Goal: Task Accomplishment & Management: Use online tool/utility

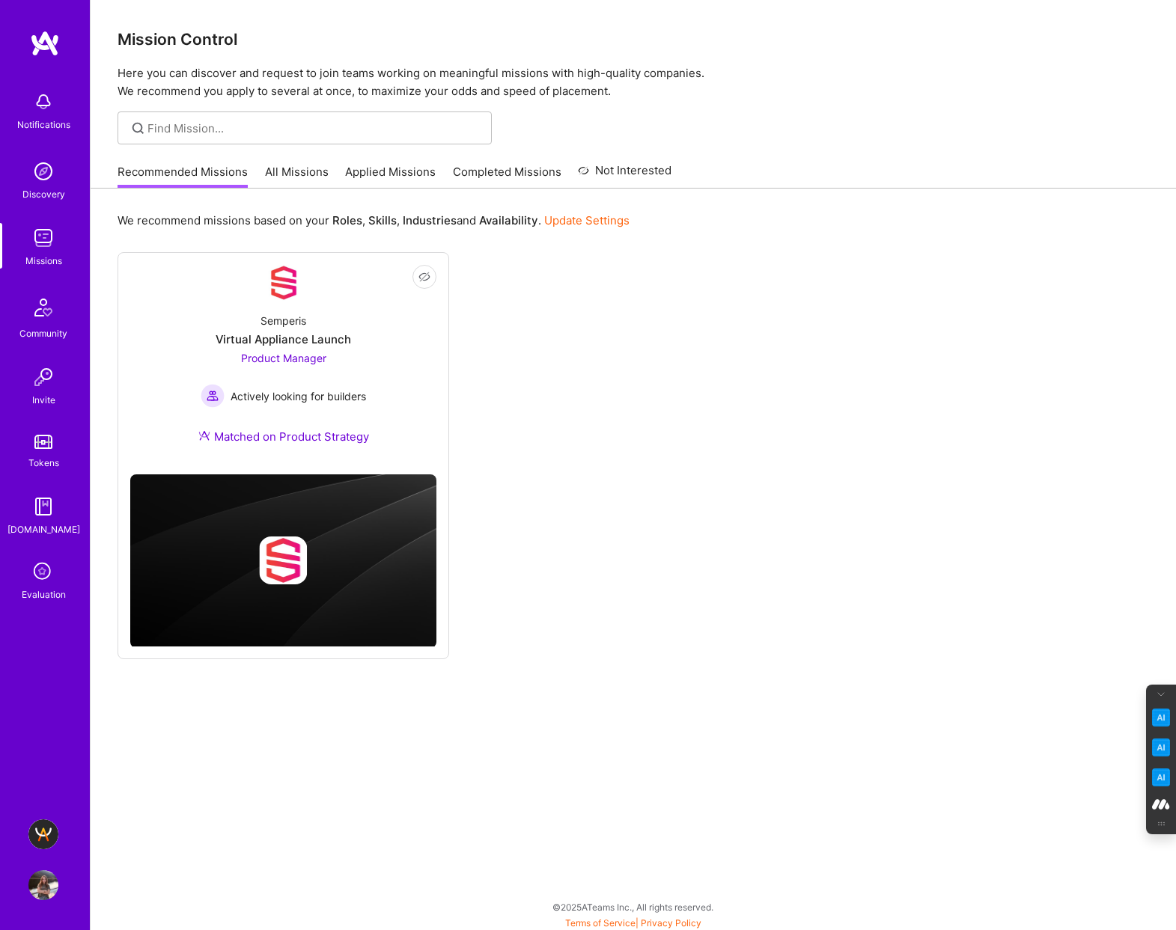
click at [43, 837] on img at bounding box center [43, 834] width 30 height 30
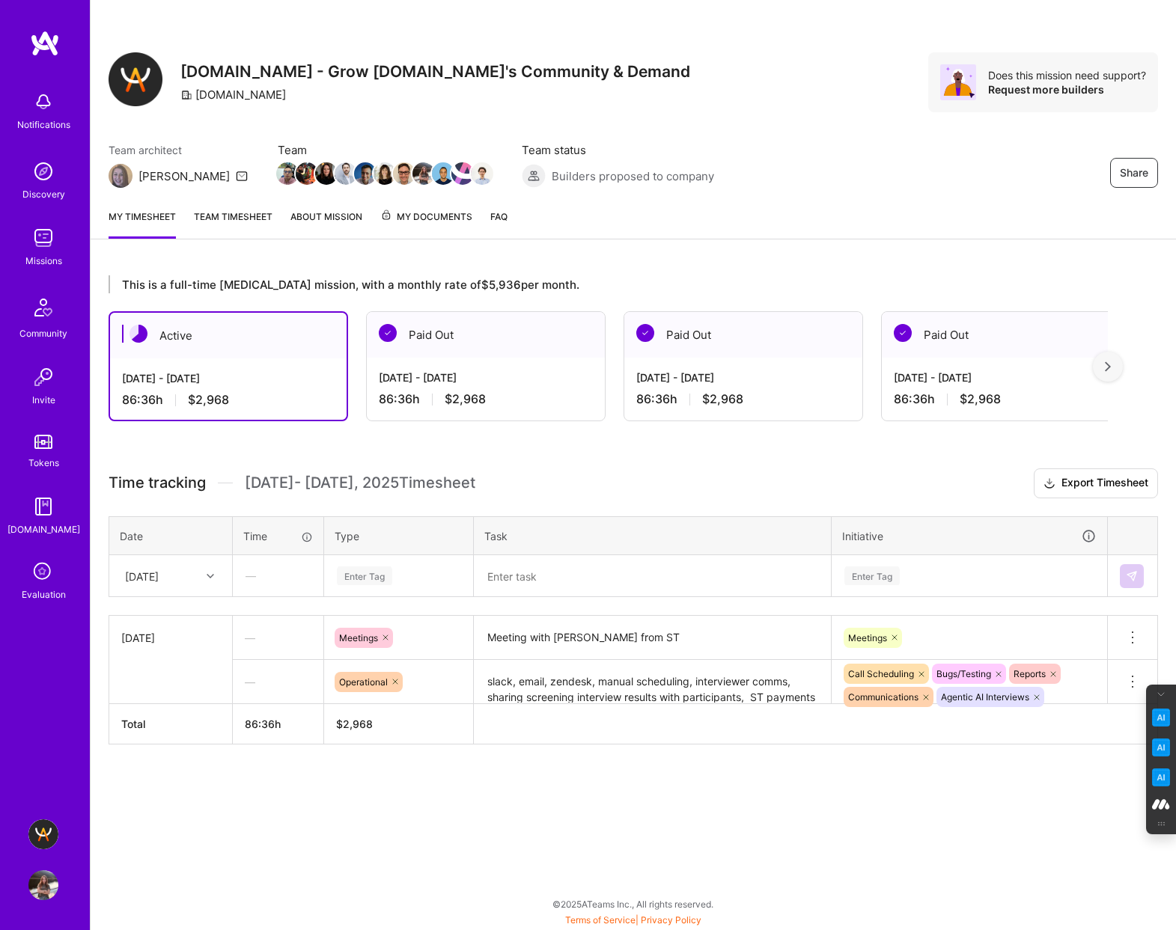
click at [210, 574] on icon at bounding box center [210, 575] width 7 height 7
click at [151, 703] on div "[DATE]" at bounding box center [170, 702] width 121 height 28
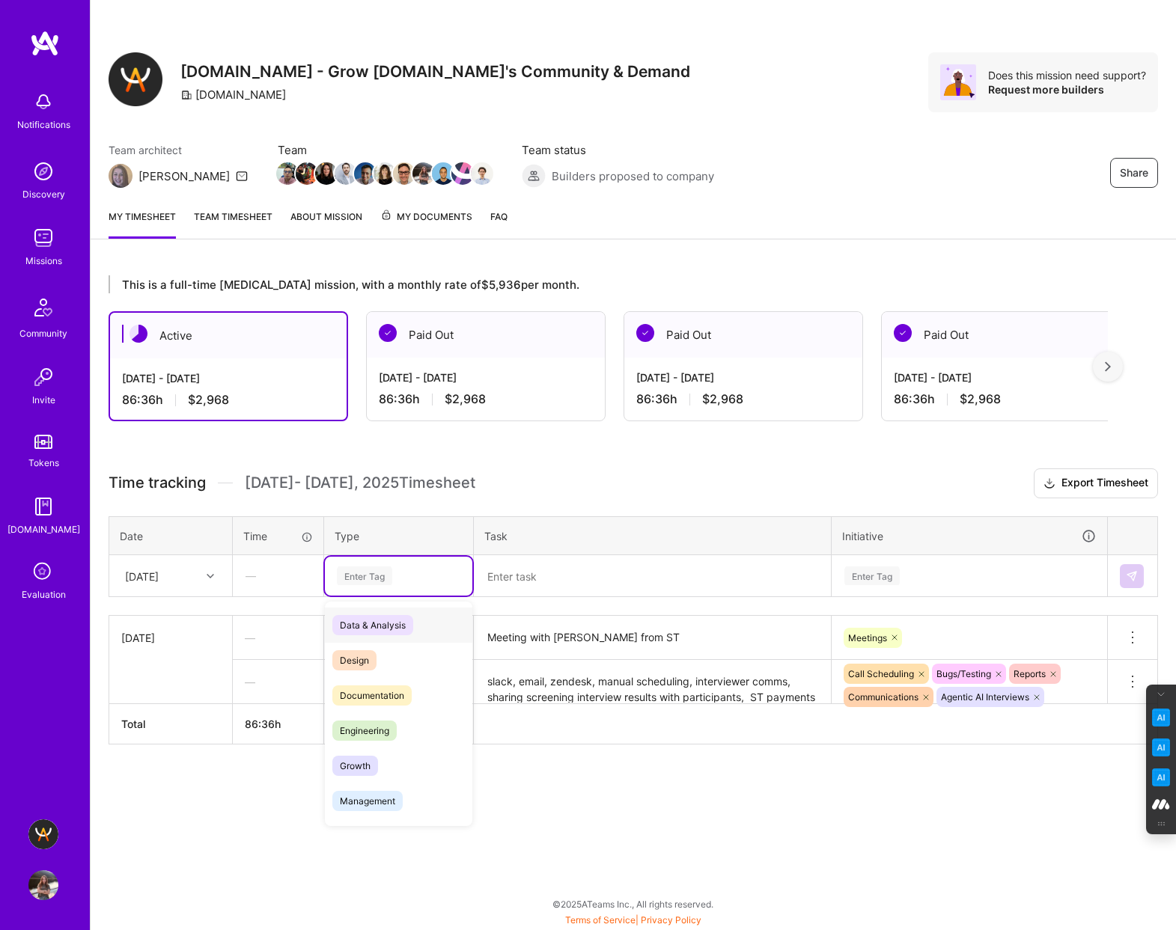
click at [354, 573] on div "Enter Tag" at bounding box center [364, 575] width 55 height 23
click at [371, 801] on span "Time off" at bounding box center [356, 802] width 49 height 20
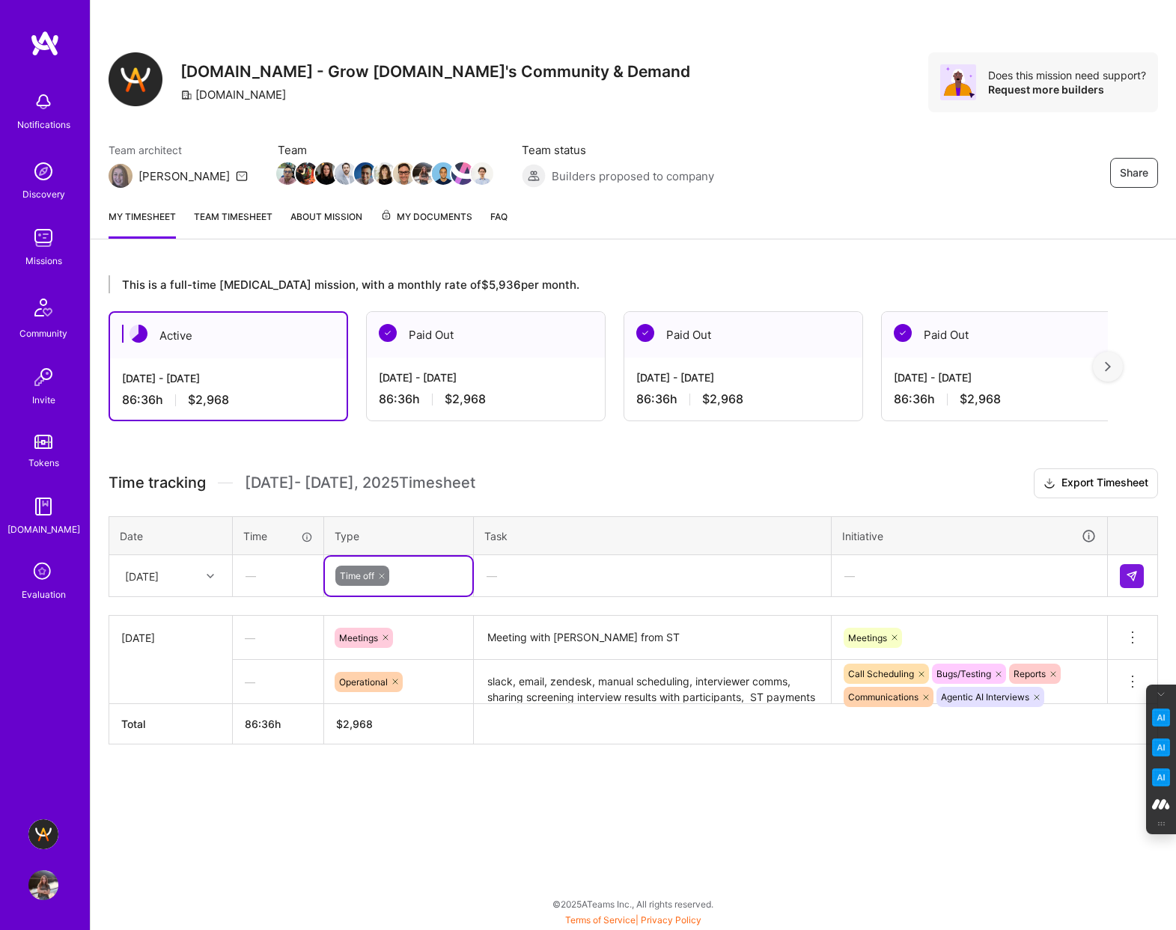
click at [573, 567] on div "—" at bounding box center [651, 576] width 355 height 40
click at [1129, 572] on img at bounding box center [1131, 576] width 12 height 12
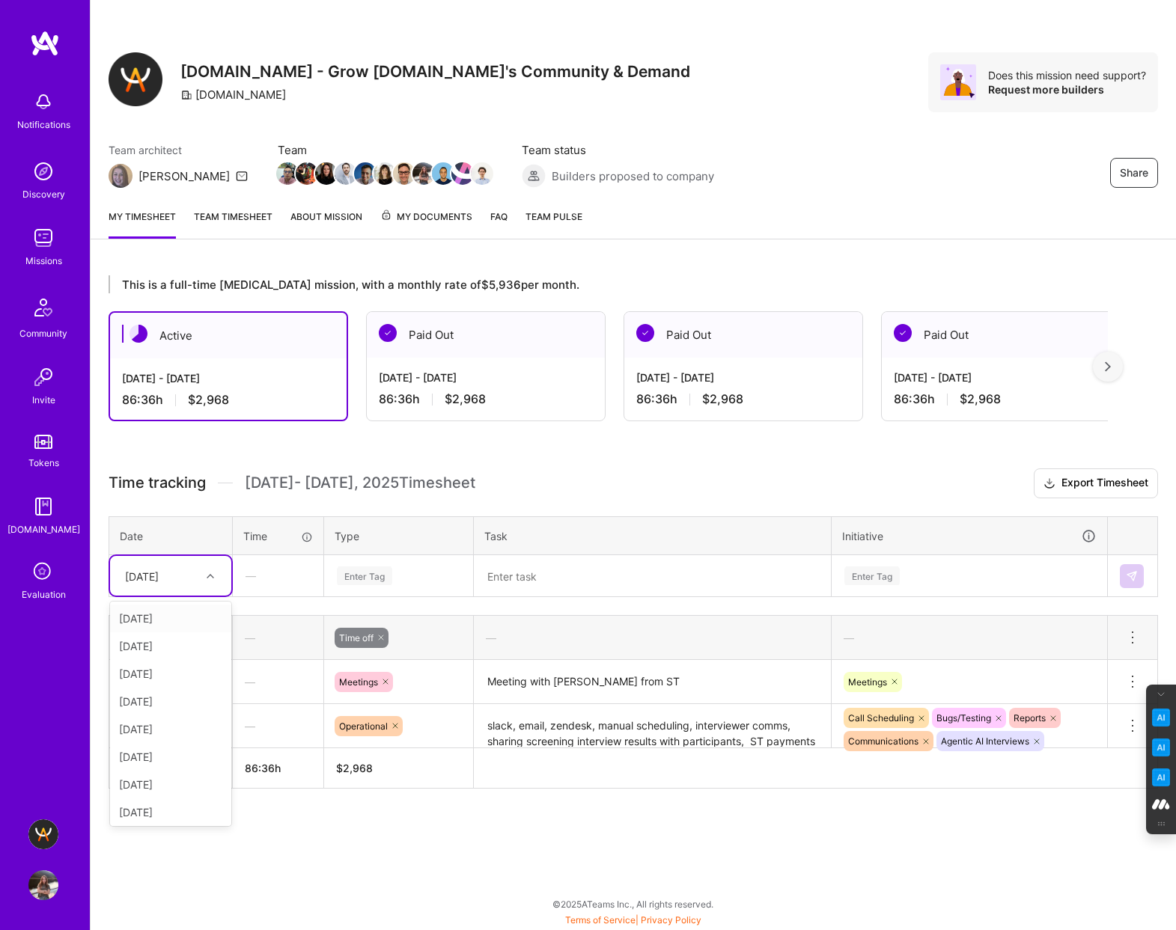
click at [210, 571] on div at bounding box center [212, 575] width 23 height 19
click at [152, 705] on div "[DATE]" at bounding box center [170, 702] width 121 height 28
click at [360, 571] on div "Enter Tag" at bounding box center [364, 575] width 55 height 23
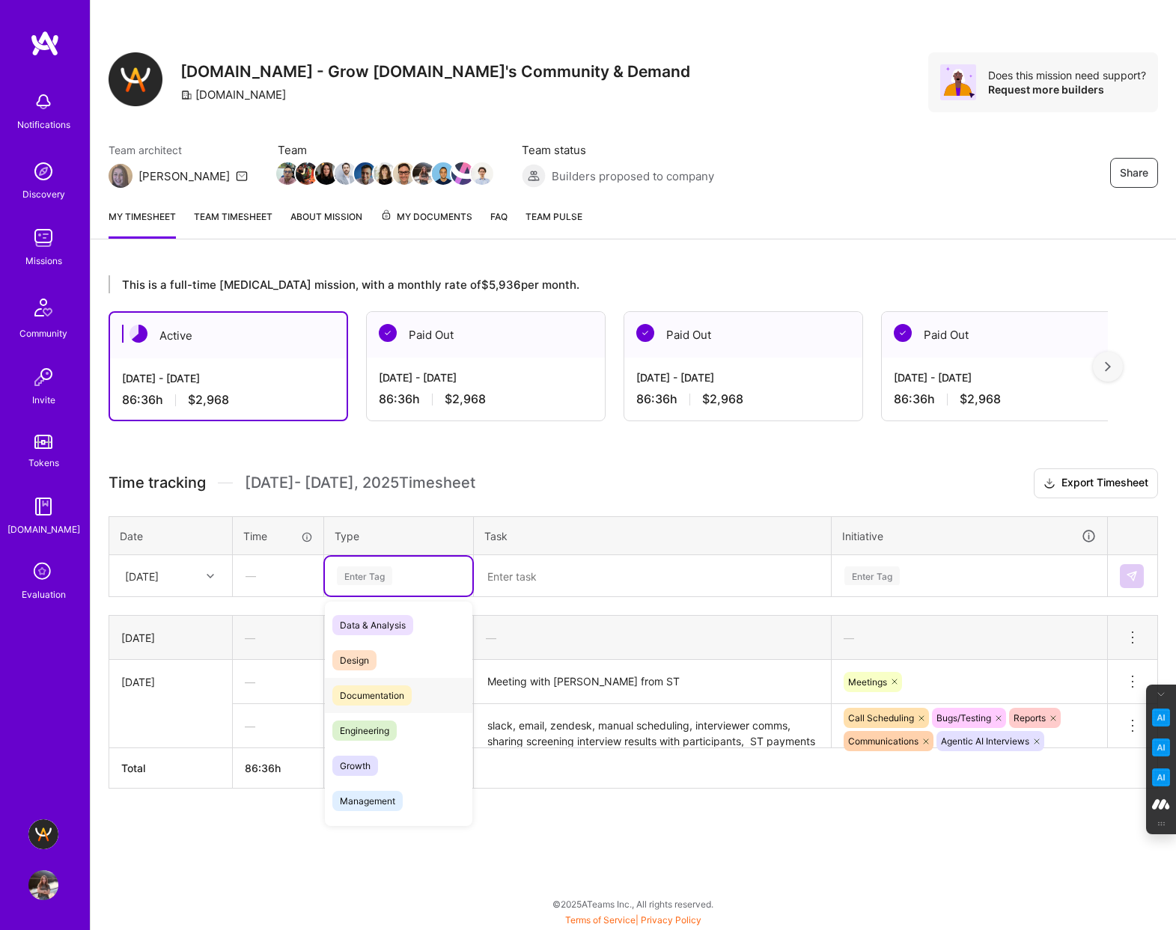
scroll to position [427, 0]
click at [361, 802] on span "Time off" at bounding box center [356, 802] width 49 height 20
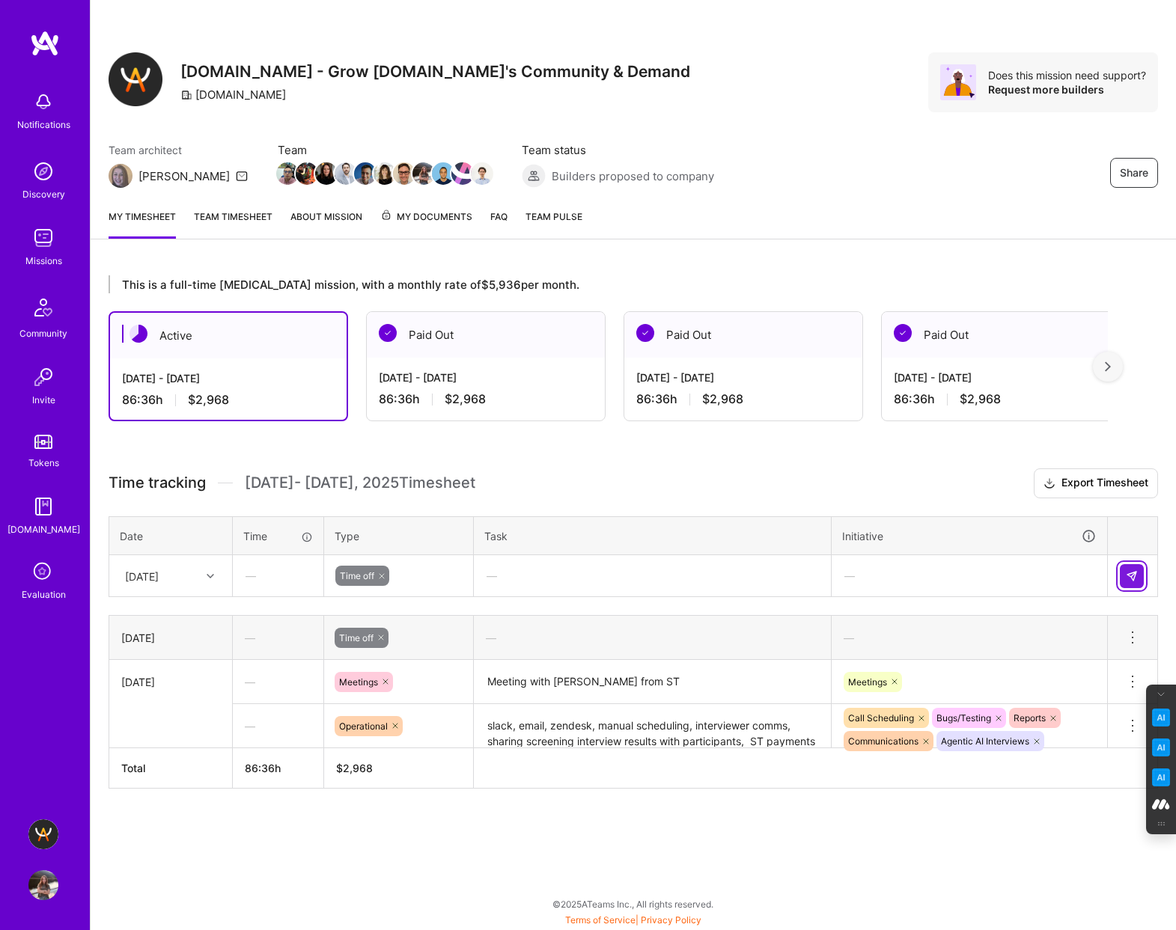
click at [1128, 569] on button at bounding box center [1131, 576] width 24 height 24
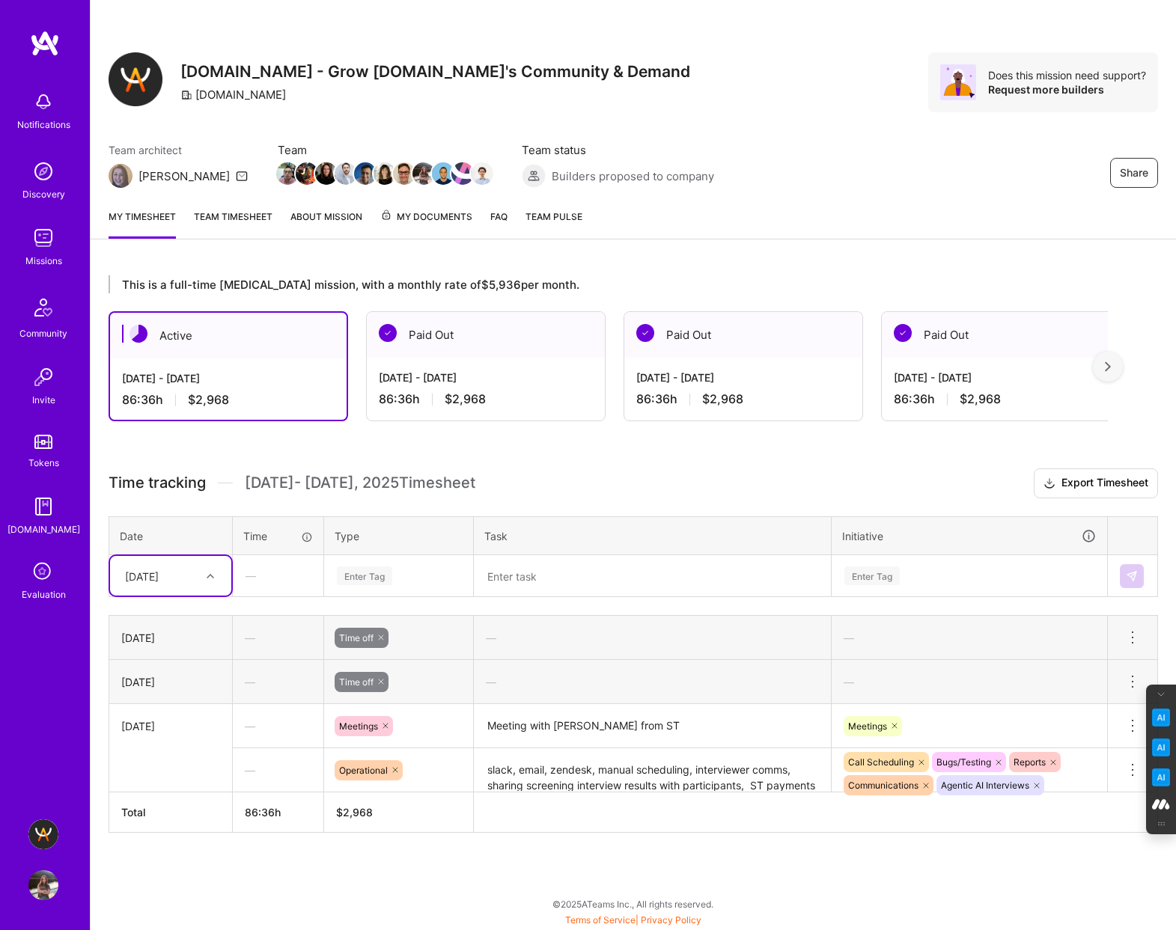
click at [195, 575] on div "[DATE]" at bounding box center [158, 575] width 83 height 25
click at [166, 730] on div "[DATE]" at bounding box center [170, 729] width 121 height 28
click at [360, 569] on div "Enter Tag" at bounding box center [364, 575] width 55 height 23
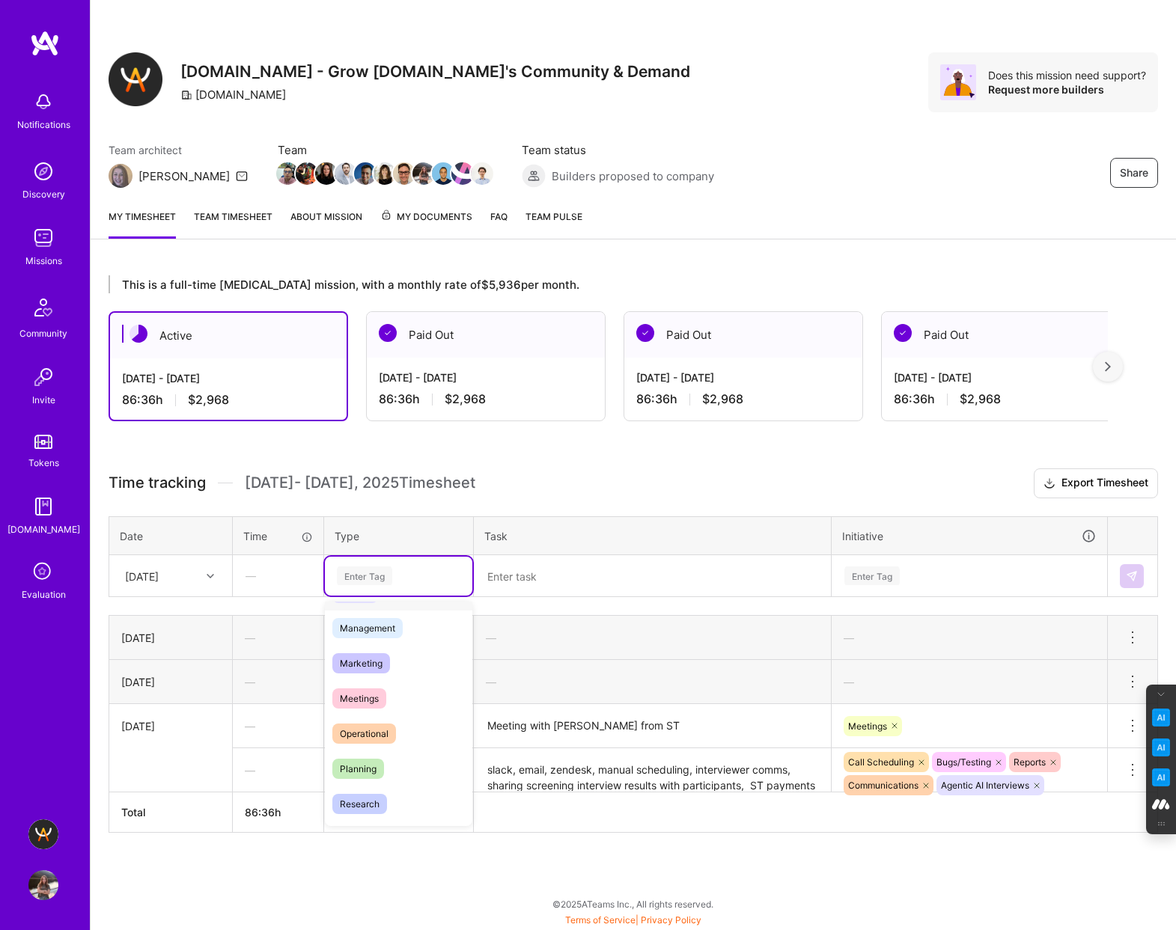
scroll to position [427, 0]
click at [366, 803] on span "Time off" at bounding box center [356, 802] width 49 height 20
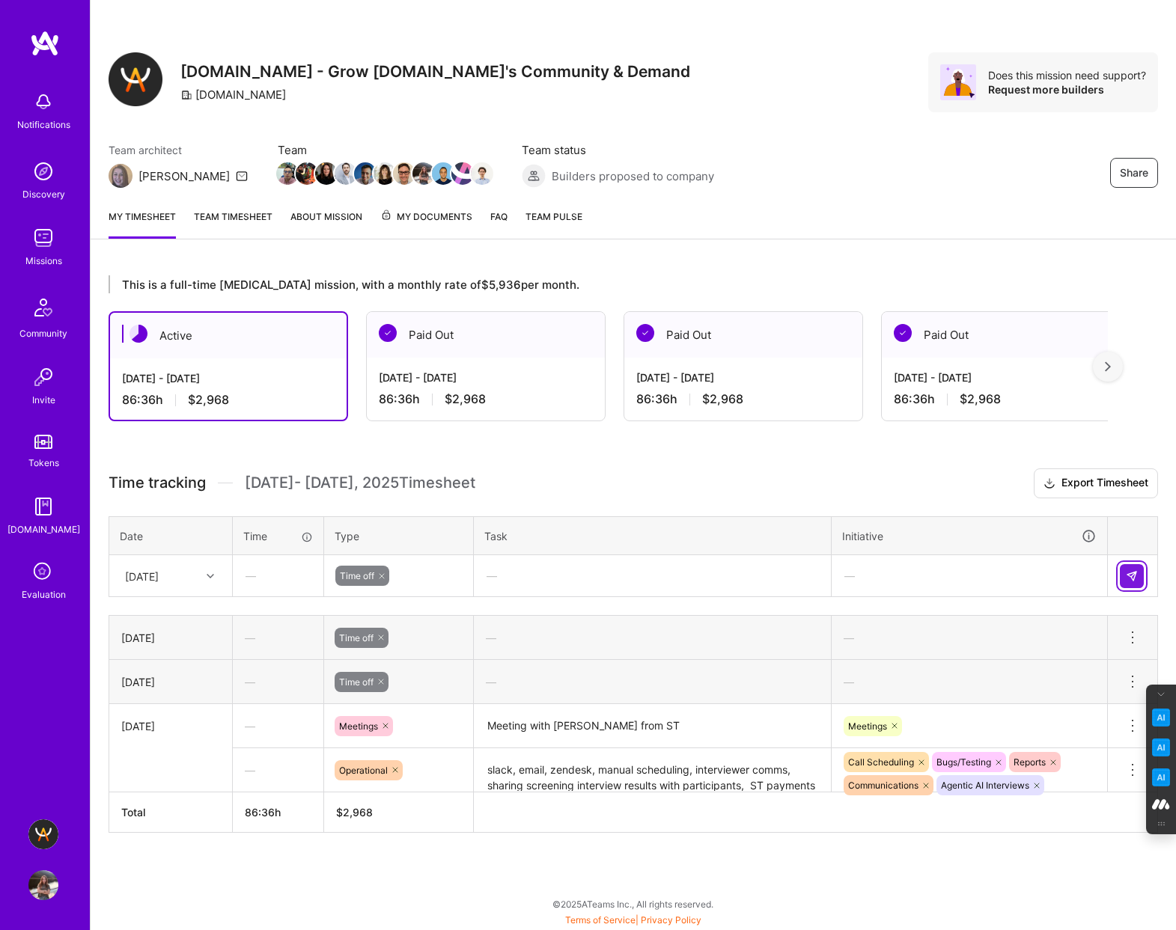
click at [1123, 566] on button at bounding box center [1131, 576] width 24 height 24
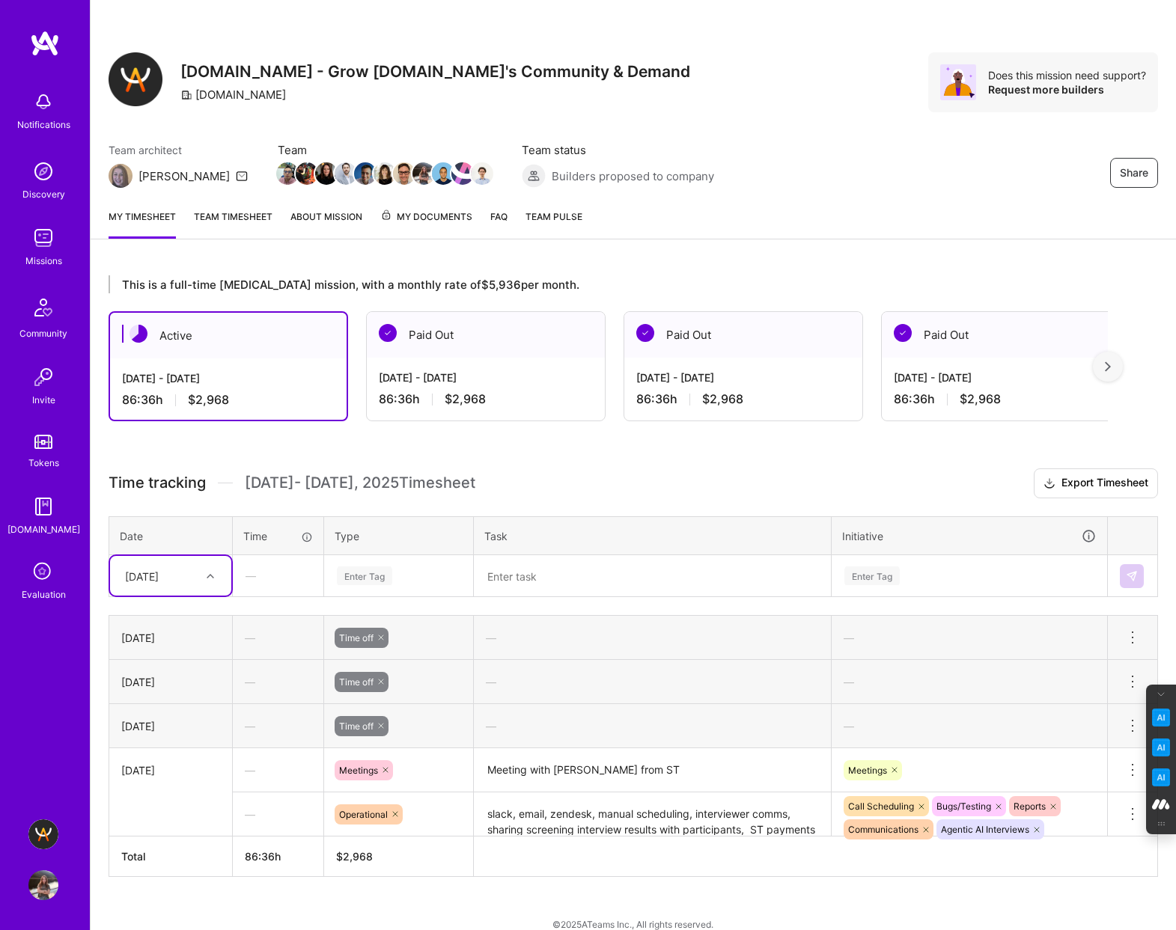
click at [196, 578] on div "[DATE]" at bounding box center [158, 575] width 83 height 25
click at [166, 754] on div "[DATE]" at bounding box center [170, 757] width 121 height 28
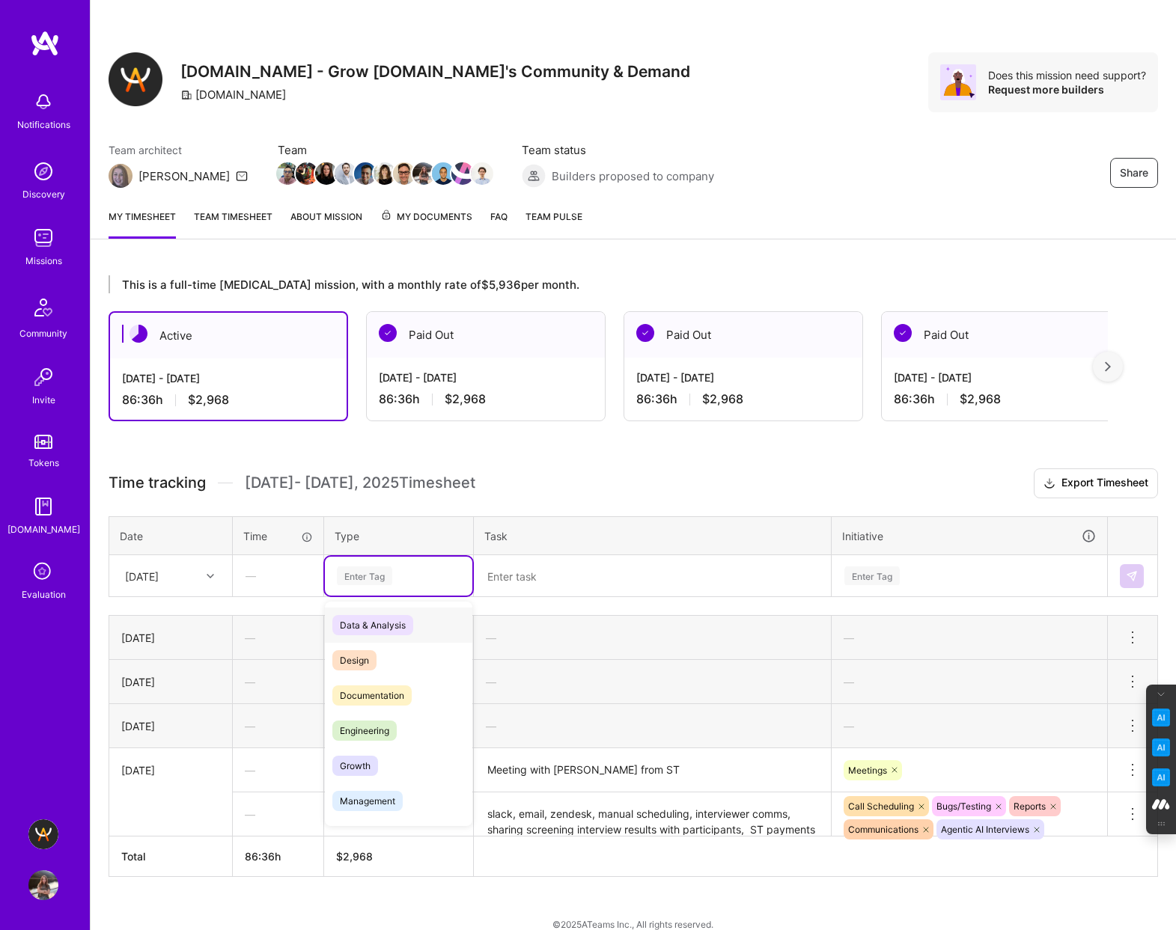
click at [361, 571] on div "Enter Tag" at bounding box center [364, 575] width 55 height 23
click at [369, 802] on span "Time off" at bounding box center [356, 802] width 49 height 20
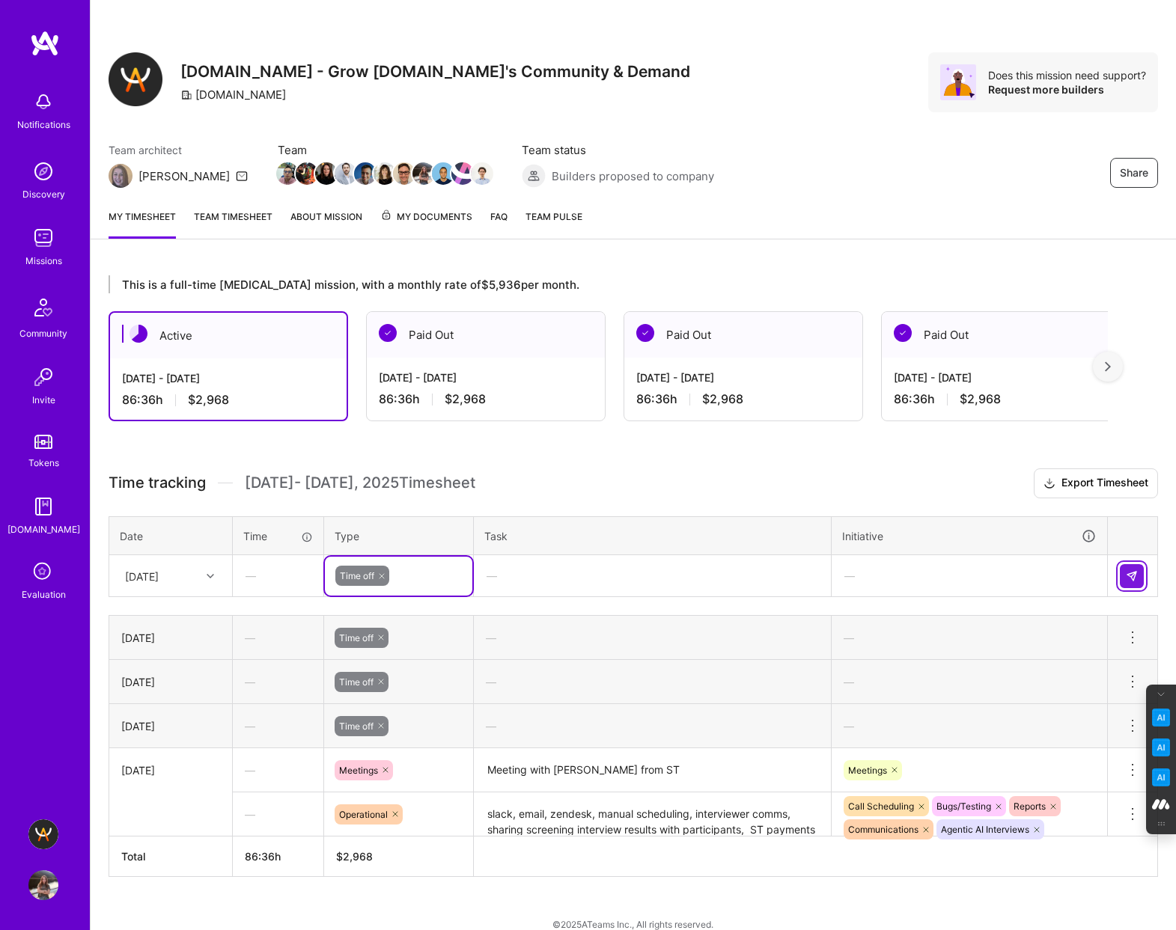
click at [1134, 575] on img at bounding box center [1131, 576] width 12 height 12
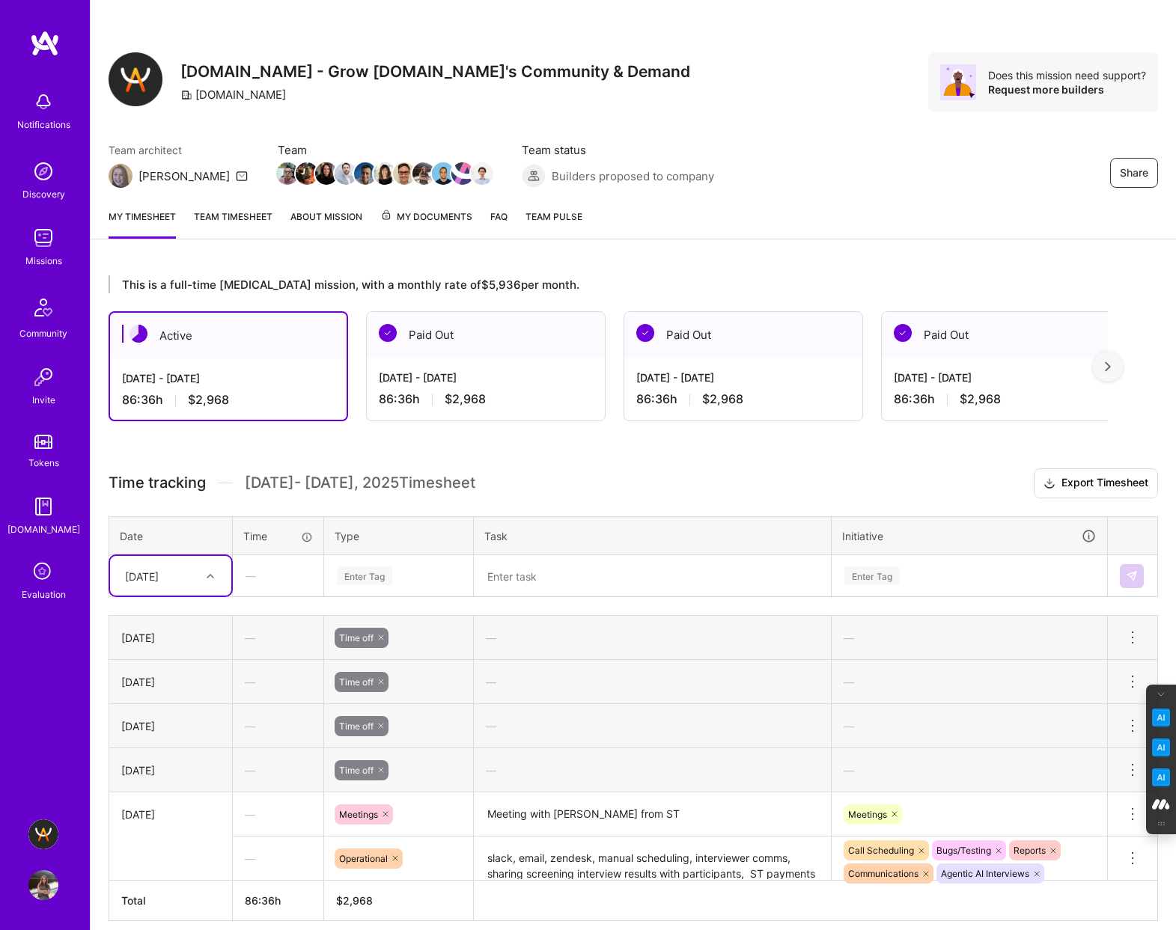
click at [188, 581] on div "[DATE]" at bounding box center [158, 575] width 83 height 25
click at [159, 757] on div "[DATE]" at bounding box center [170, 754] width 121 height 28
click at [360, 570] on div "Enter Tag" at bounding box center [364, 575] width 55 height 23
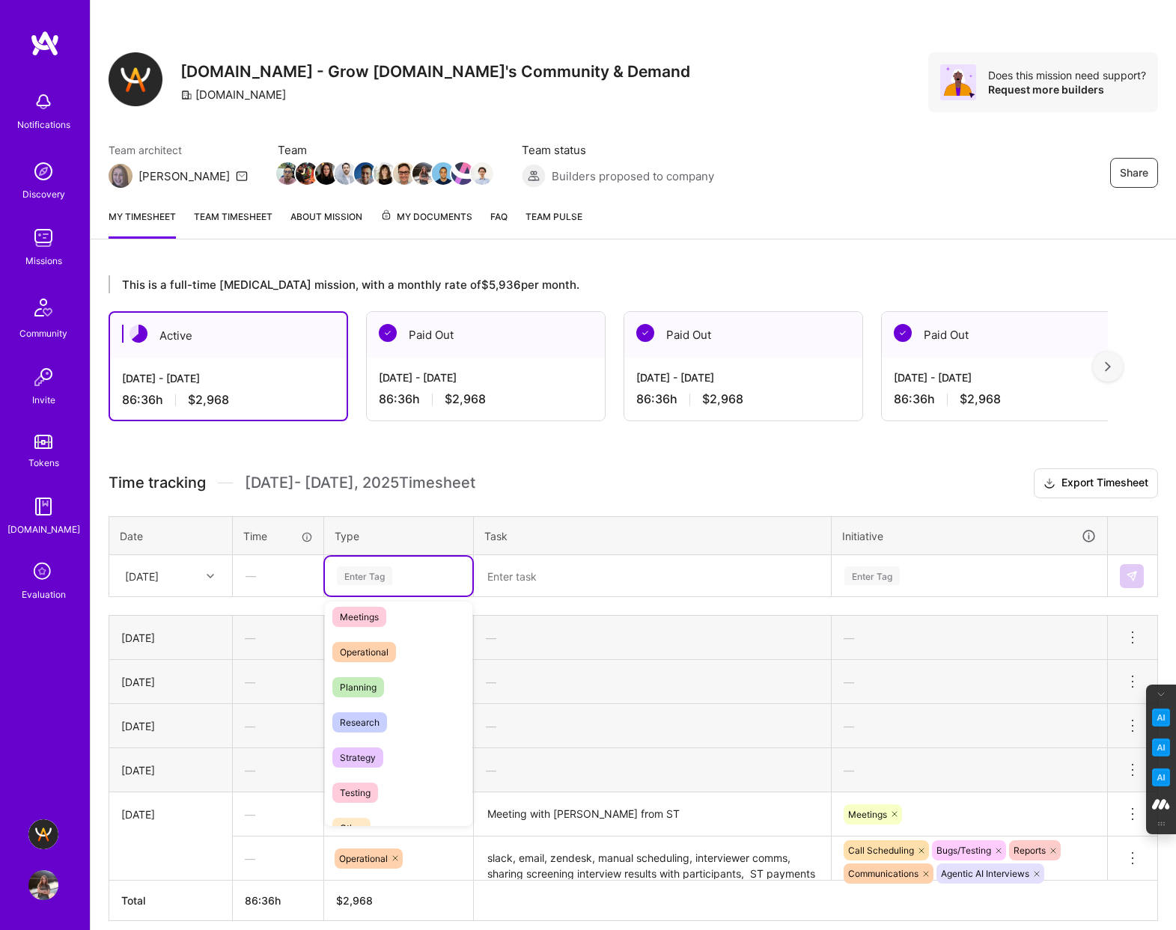
scroll to position [427, 0]
click at [365, 807] on span "Time off" at bounding box center [356, 802] width 49 height 20
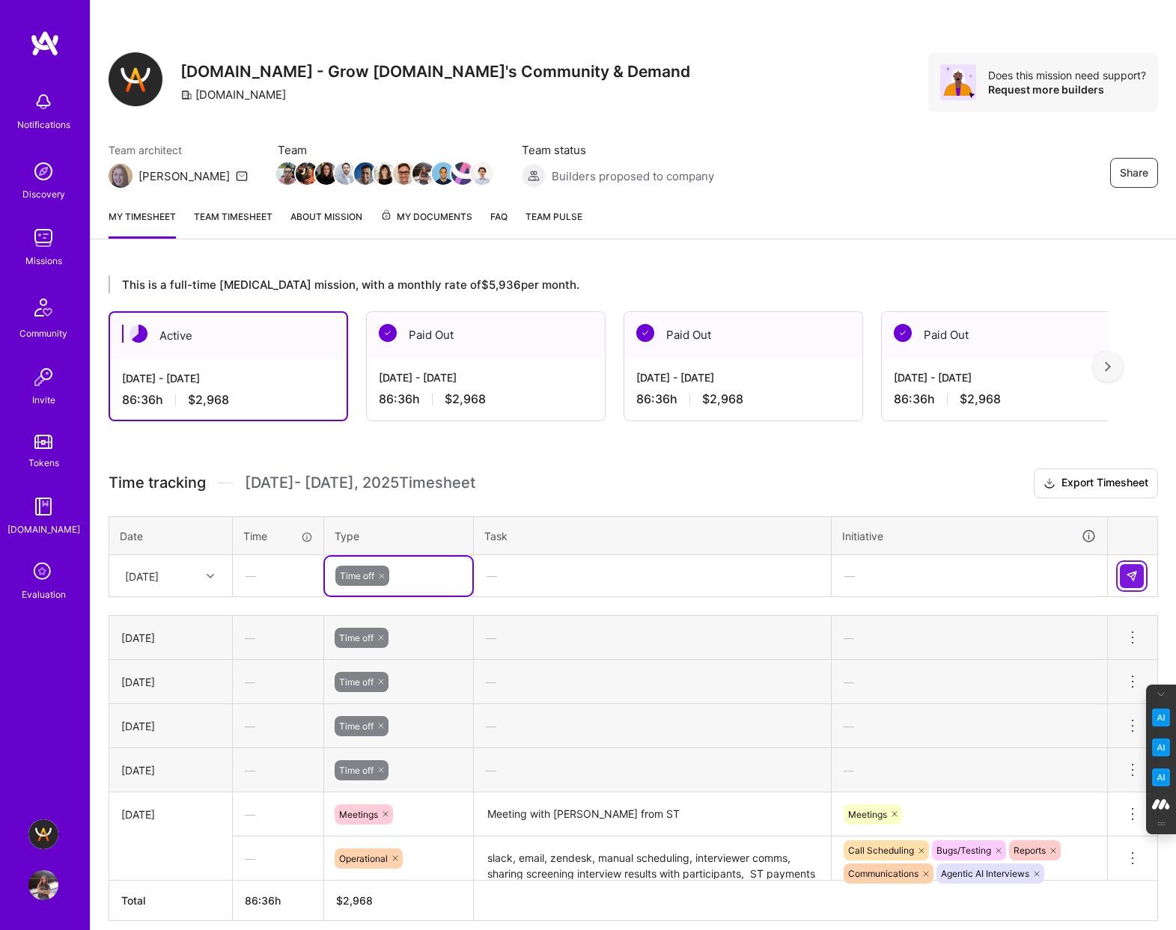
click at [1134, 574] on img at bounding box center [1131, 576] width 12 height 12
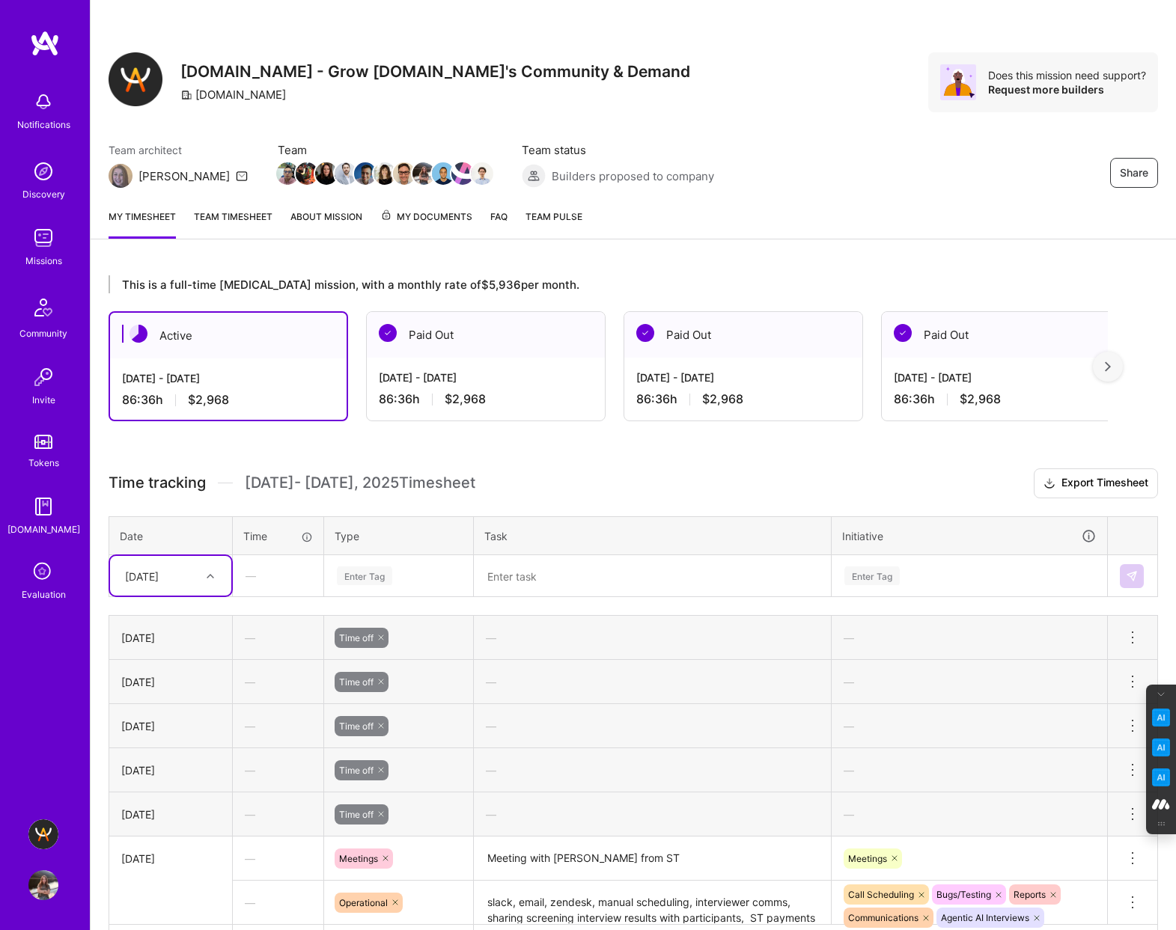
click at [187, 576] on div "[DATE]" at bounding box center [158, 575] width 83 height 25
click at [303, 601] on div "Time tracking [DATE] - [DATE] Timesheet Export Timesheet Date Time Type Task In…" at bounding box center [633, 716] width 1049 height 497
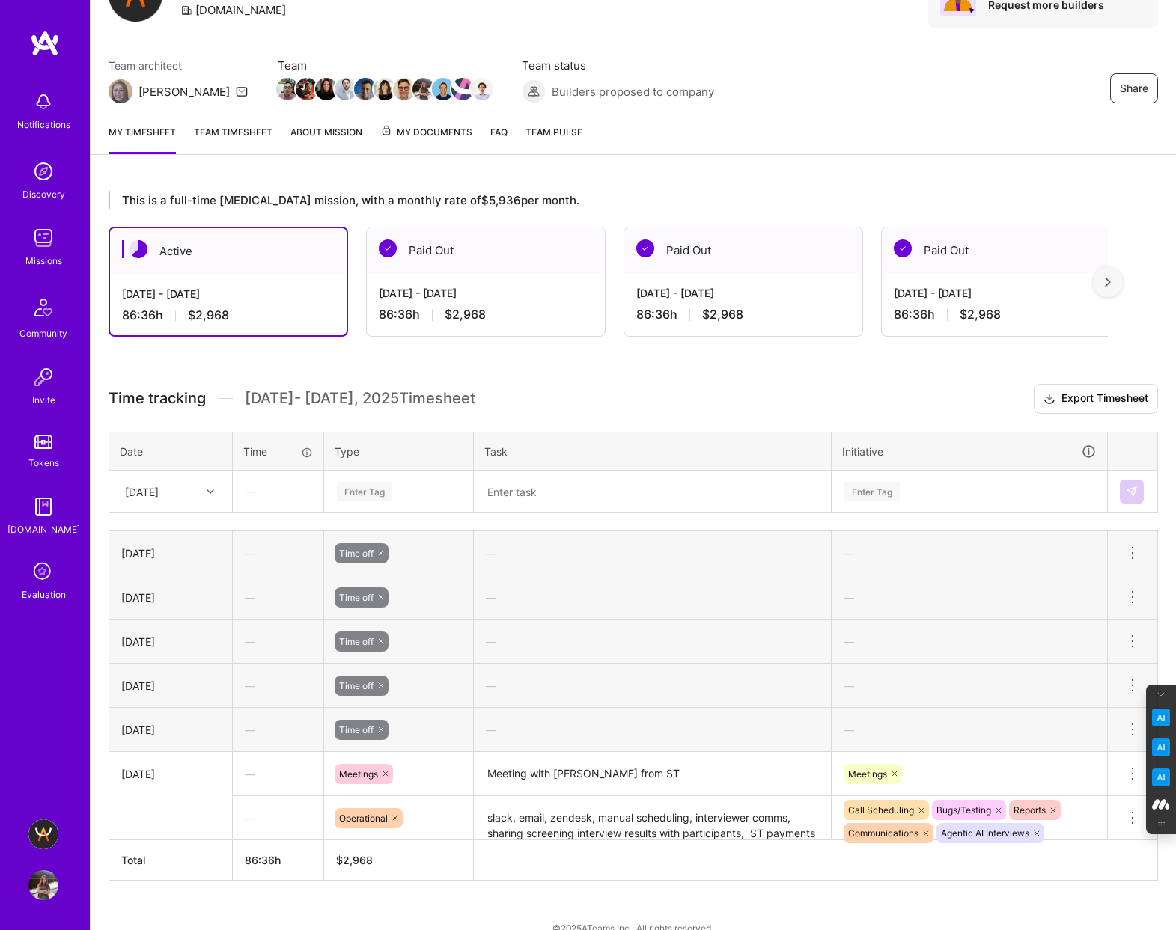
scroll to position [109, 0]
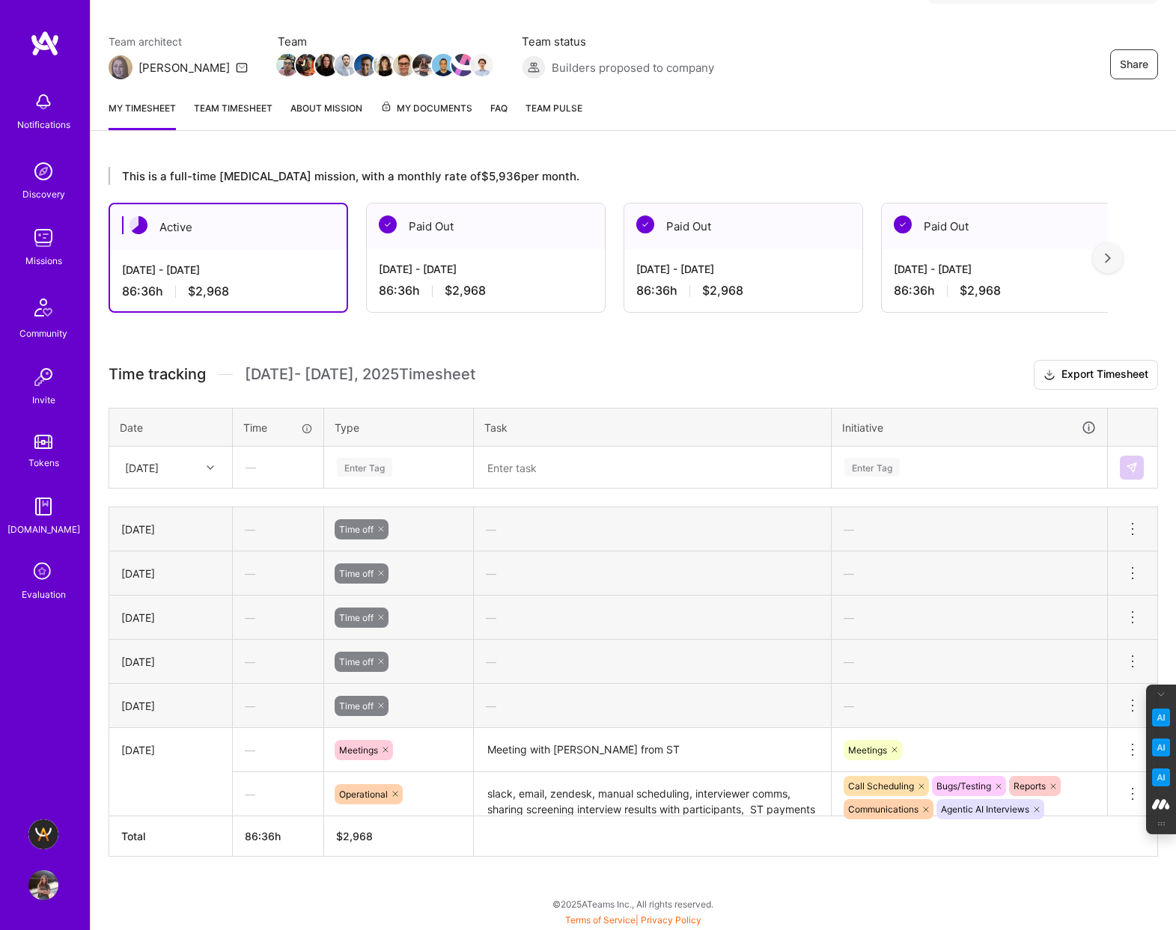
click at [215, 461] on div at bounding box center [212, 467] width 23 height 19
click at [161, 676] on div "[DATE]" at bounding box center [170, 673] width 121 height 28
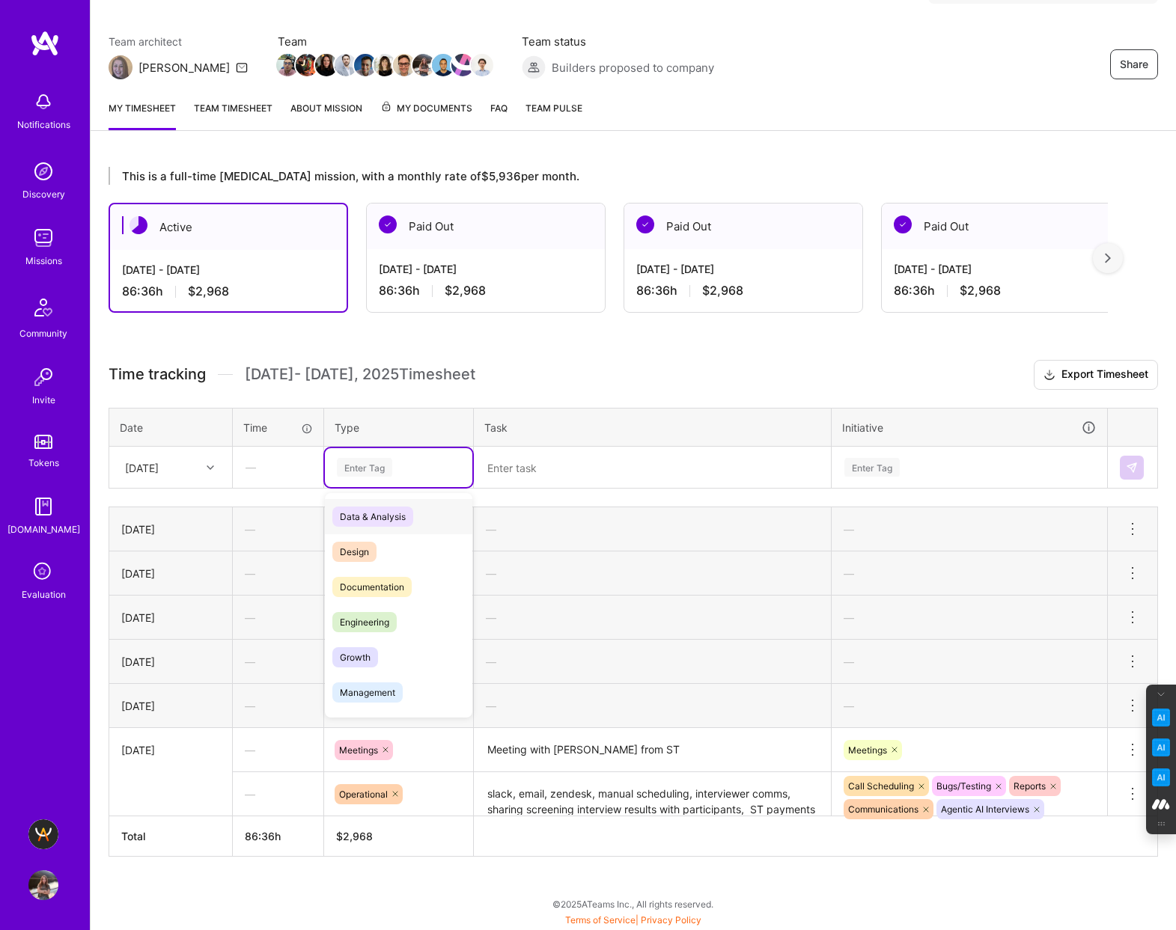
click at [372, 457] on div "Enter Tag" at bounding box center [398, 467] width 147 height 39
type input "me"
click at [363, 587] on span "Meetings" at bounding box center [359, 587] width 54 height 20
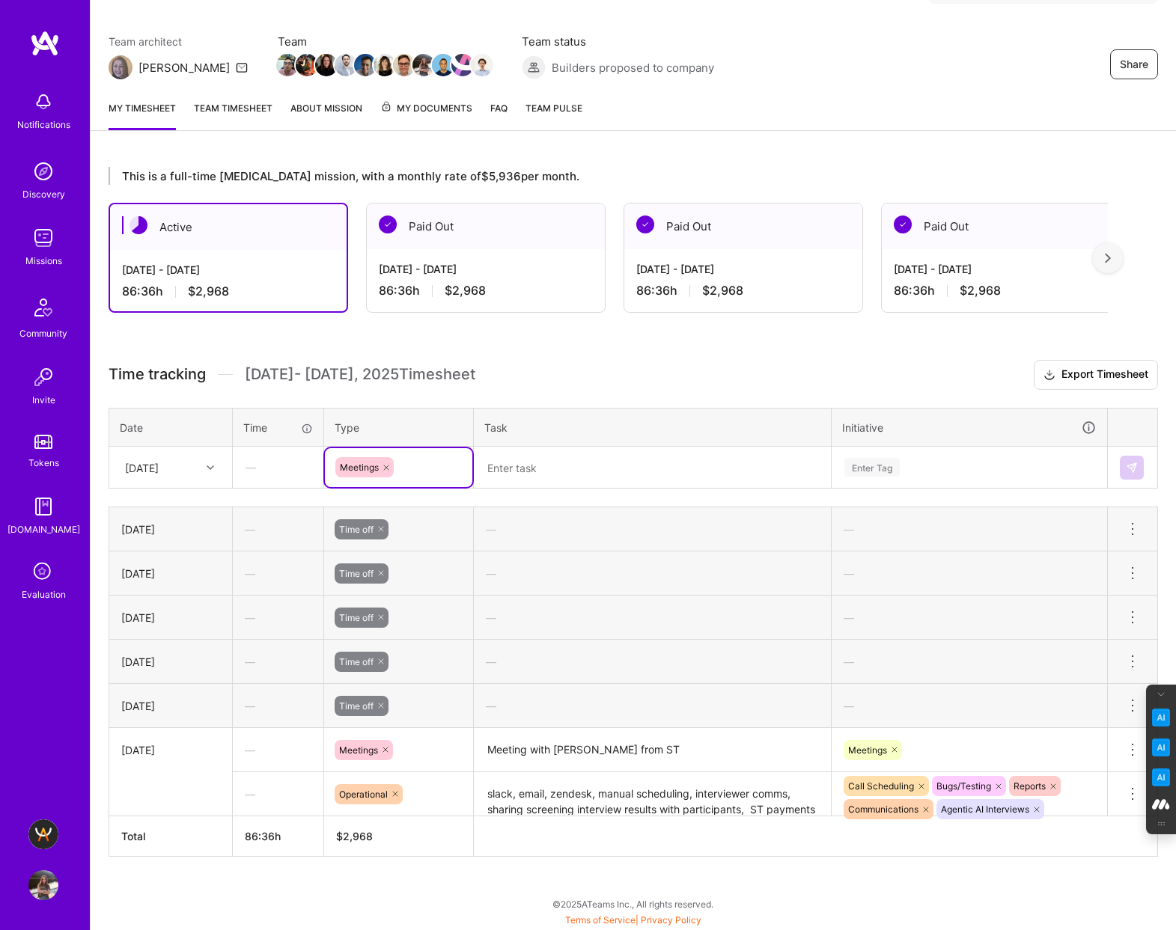
click at [546, 460] on textarea at bounding box center [652, 467] width 354 height 39
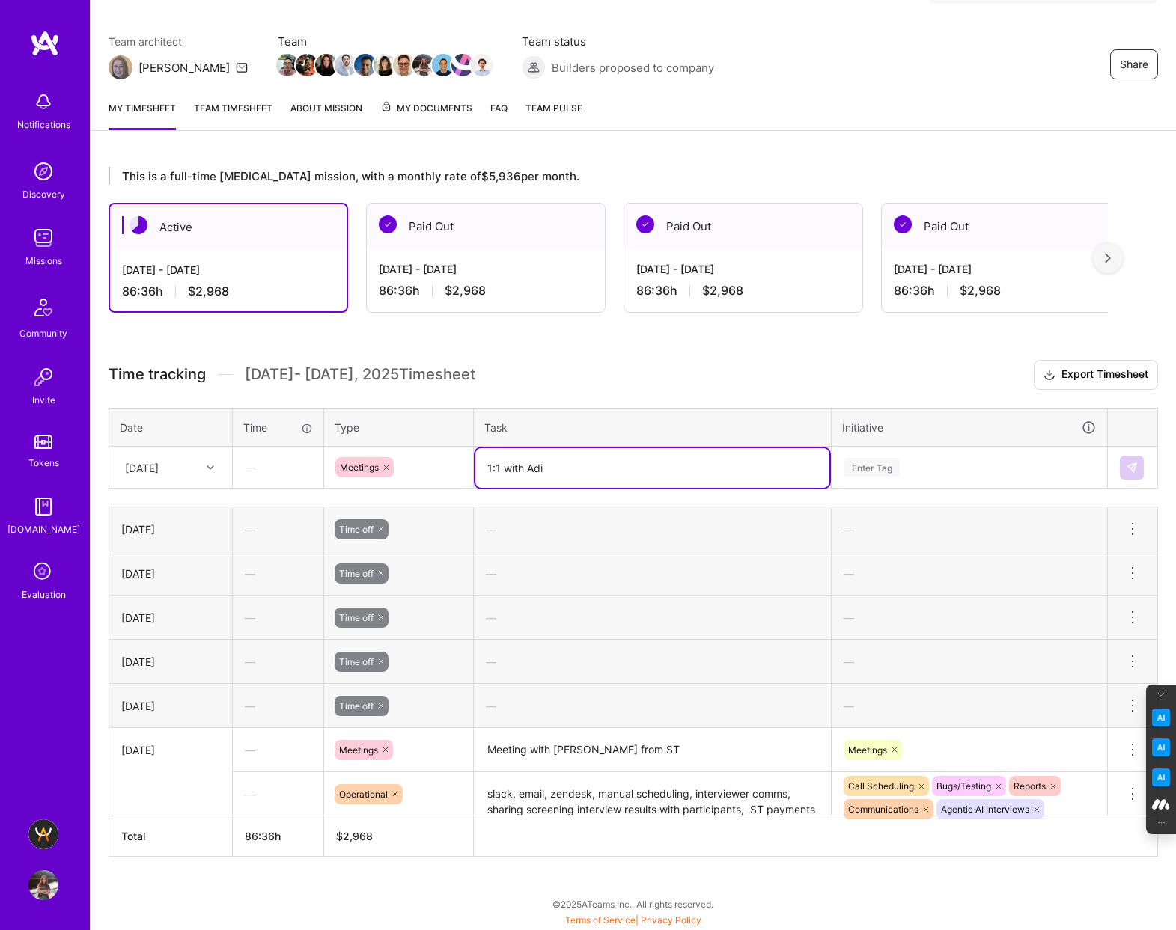
type textarea "1:1 with Adi"
click at [861, 473] on div "Enter Tag" at bounding box center [871, 467] width 55 height 23
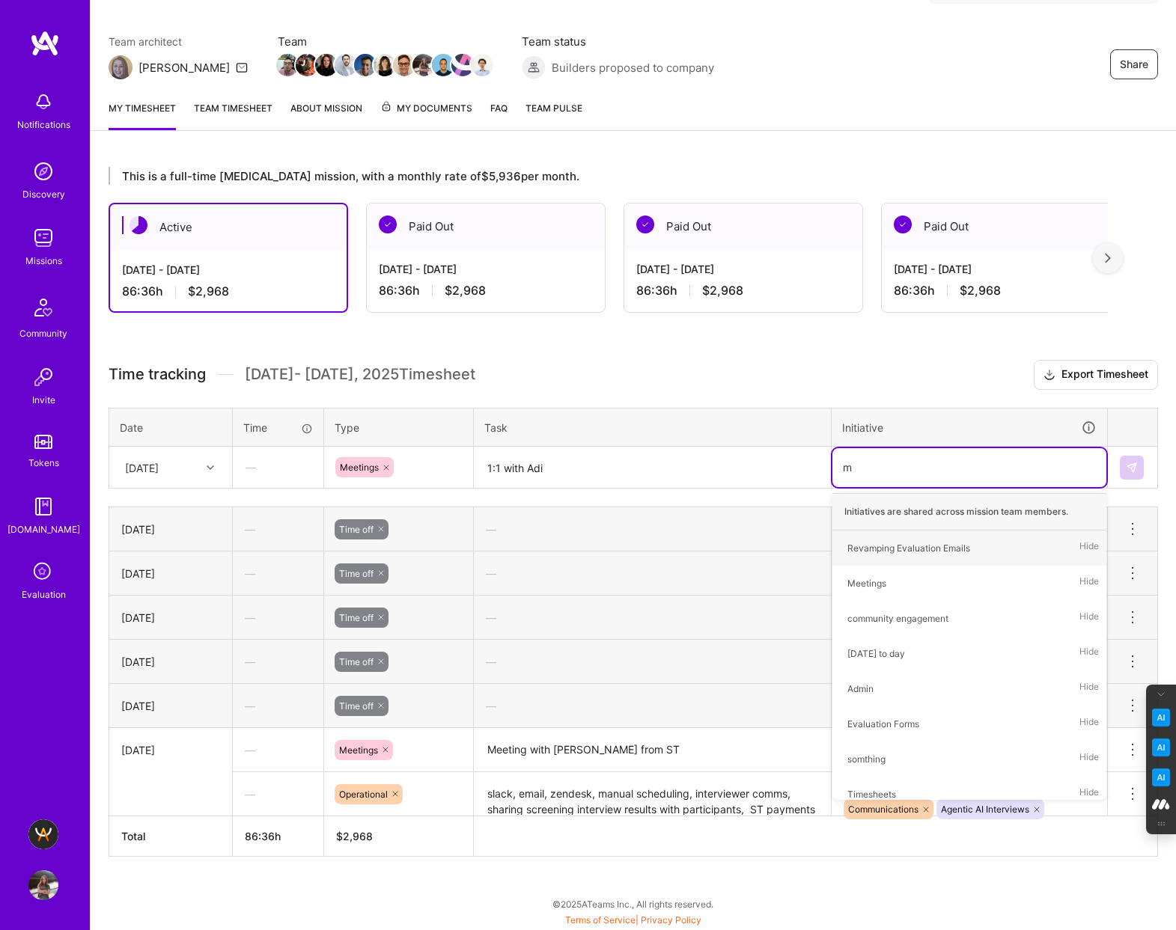
type input "me"
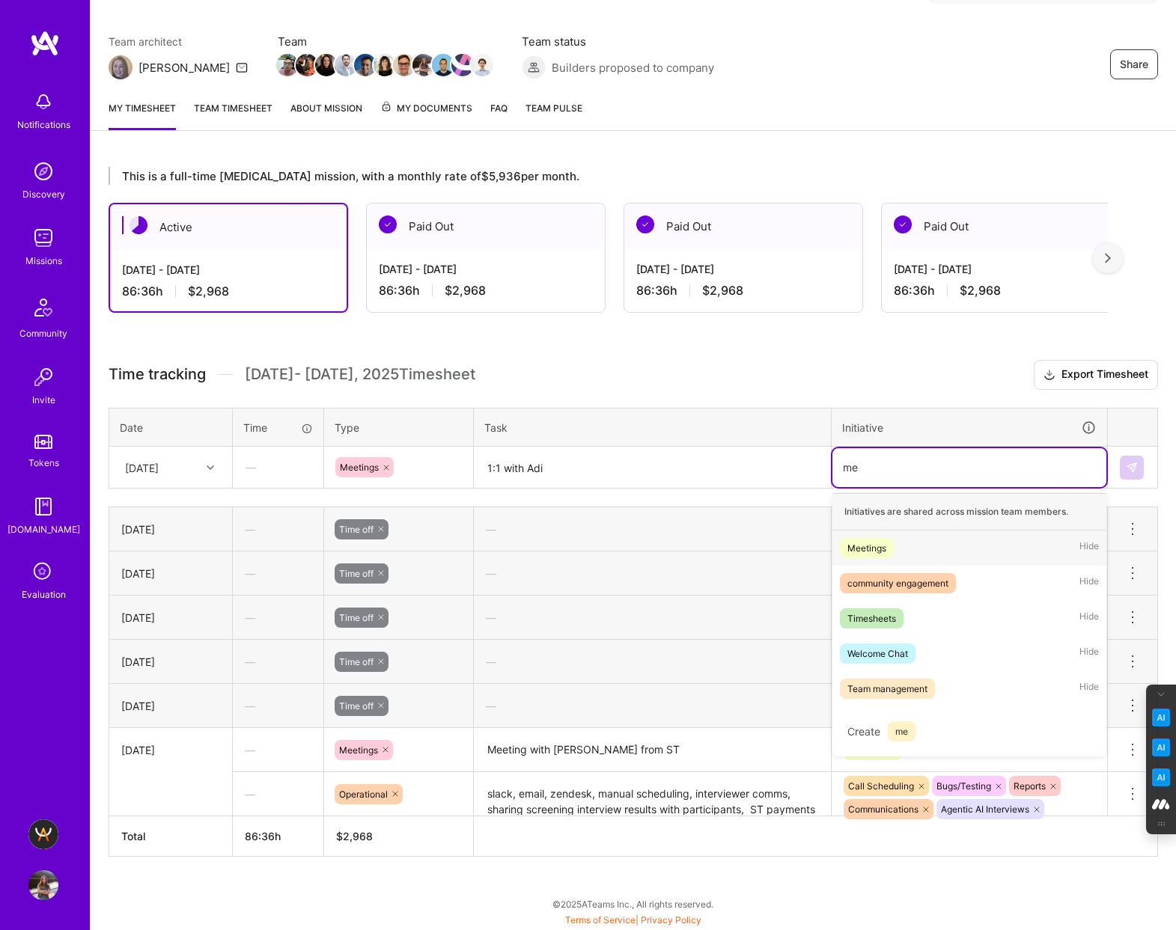
click at [875, 555] on div "Meetings" at bounding box center [866, 548] width 39 height 16
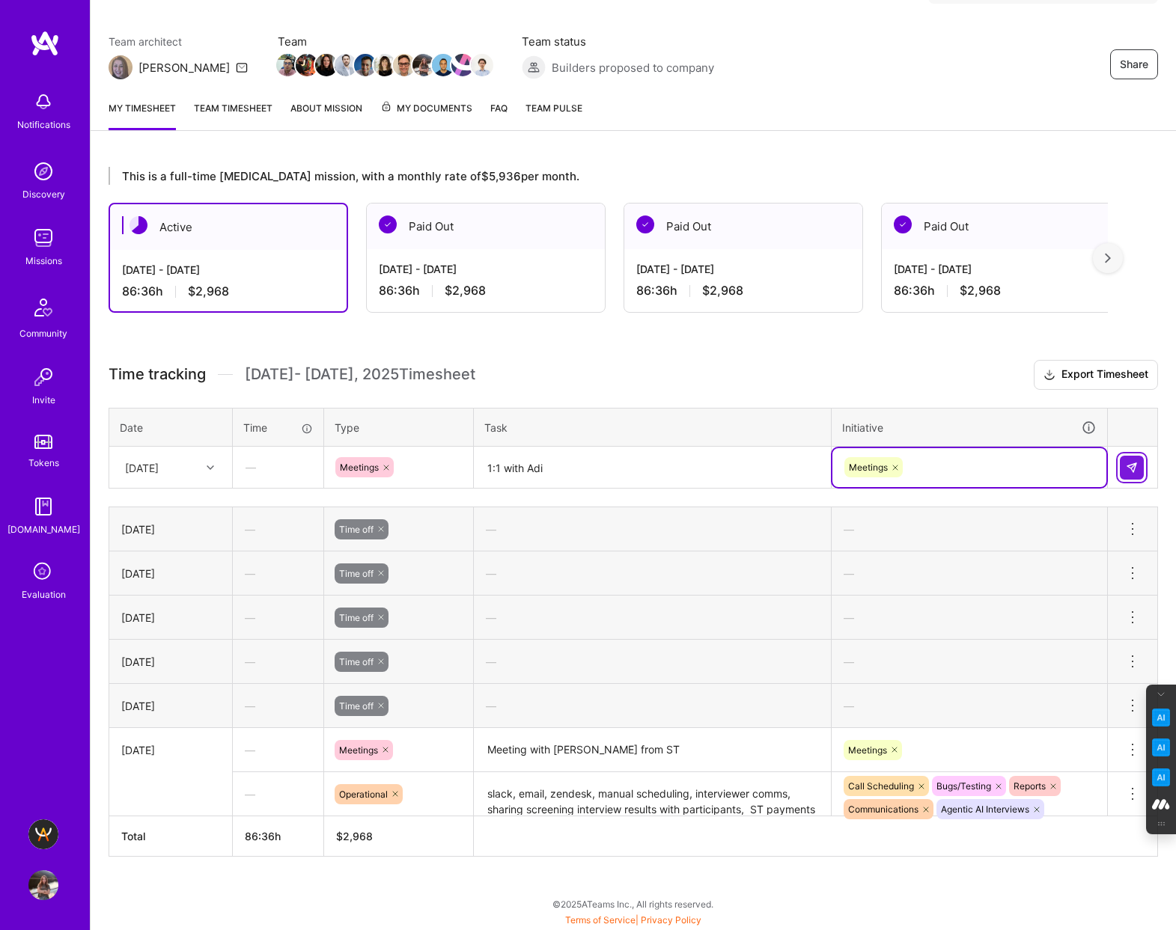
click at [1129, 467] on img at bounding box center [1131, 468] width 12 height 12
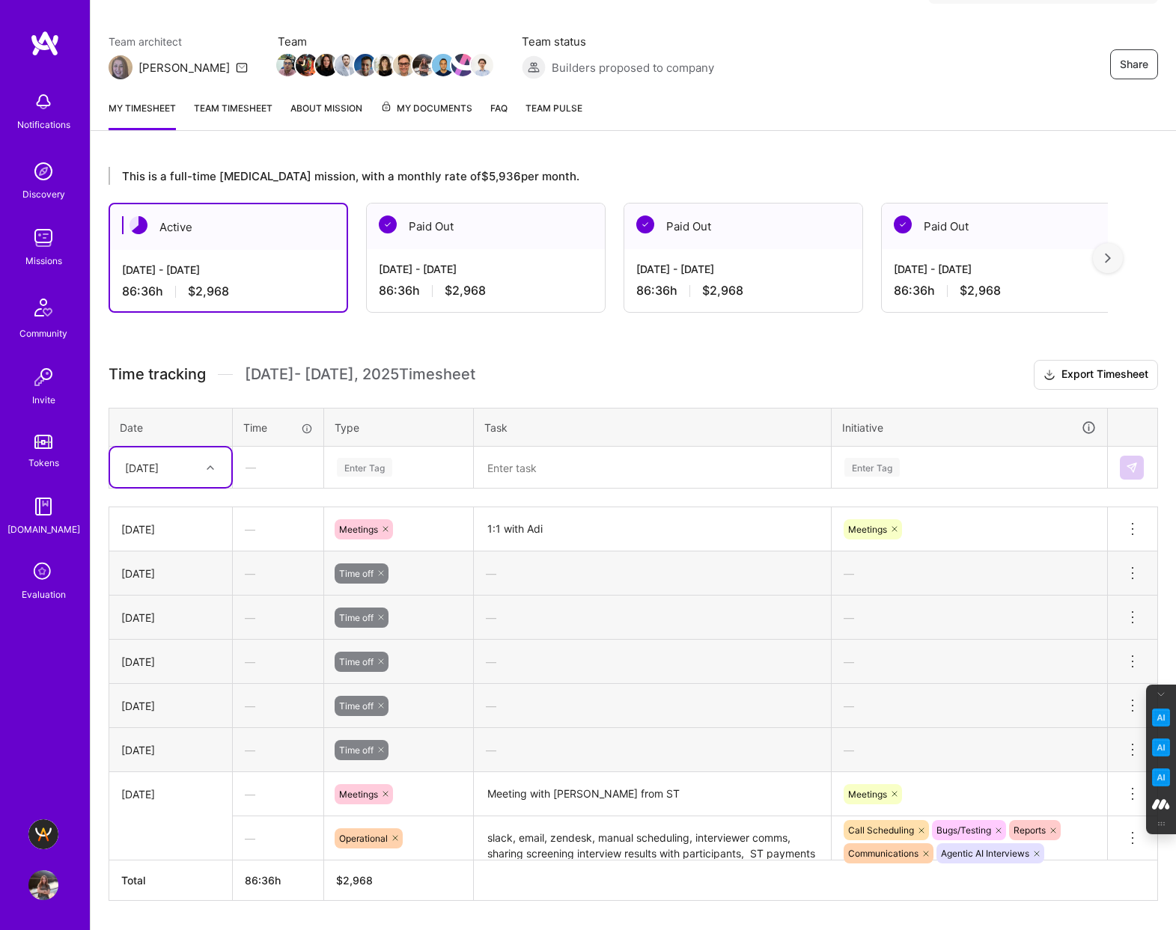
click at [349, 468] on div "Enter Tag" at bounding box center [364, 467] width 55 height 23
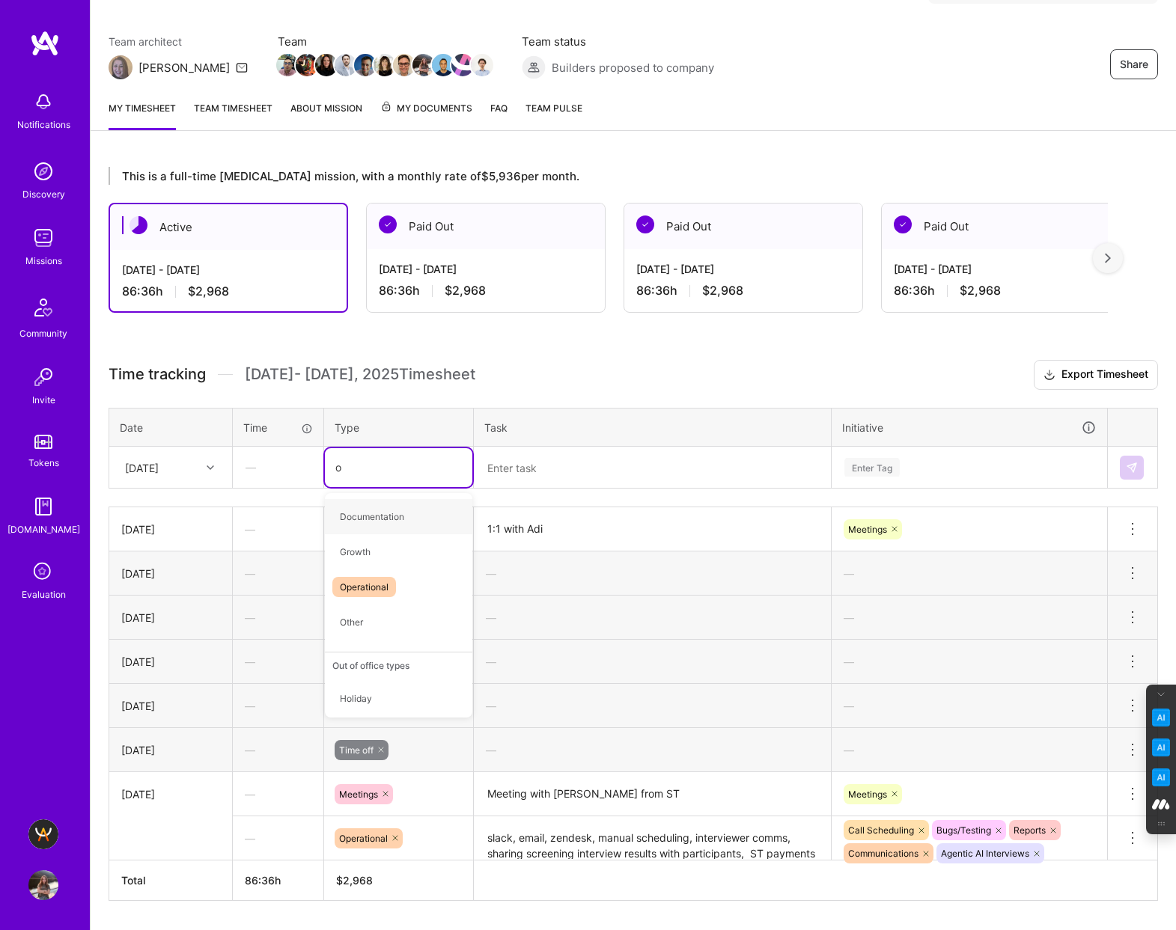
type input "op"
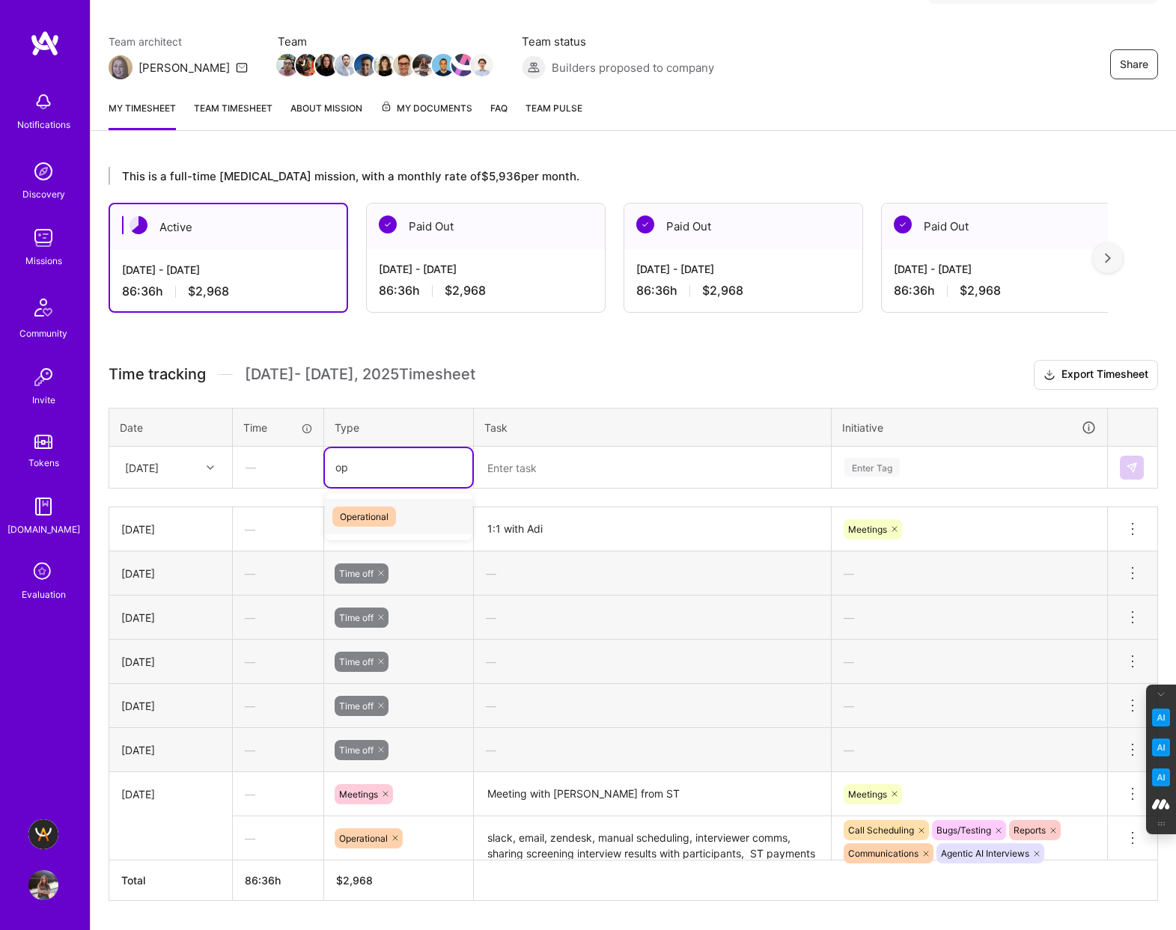
click at [384, 515] on span "Operational" at bounding box center [364, 517] width 64 height 20
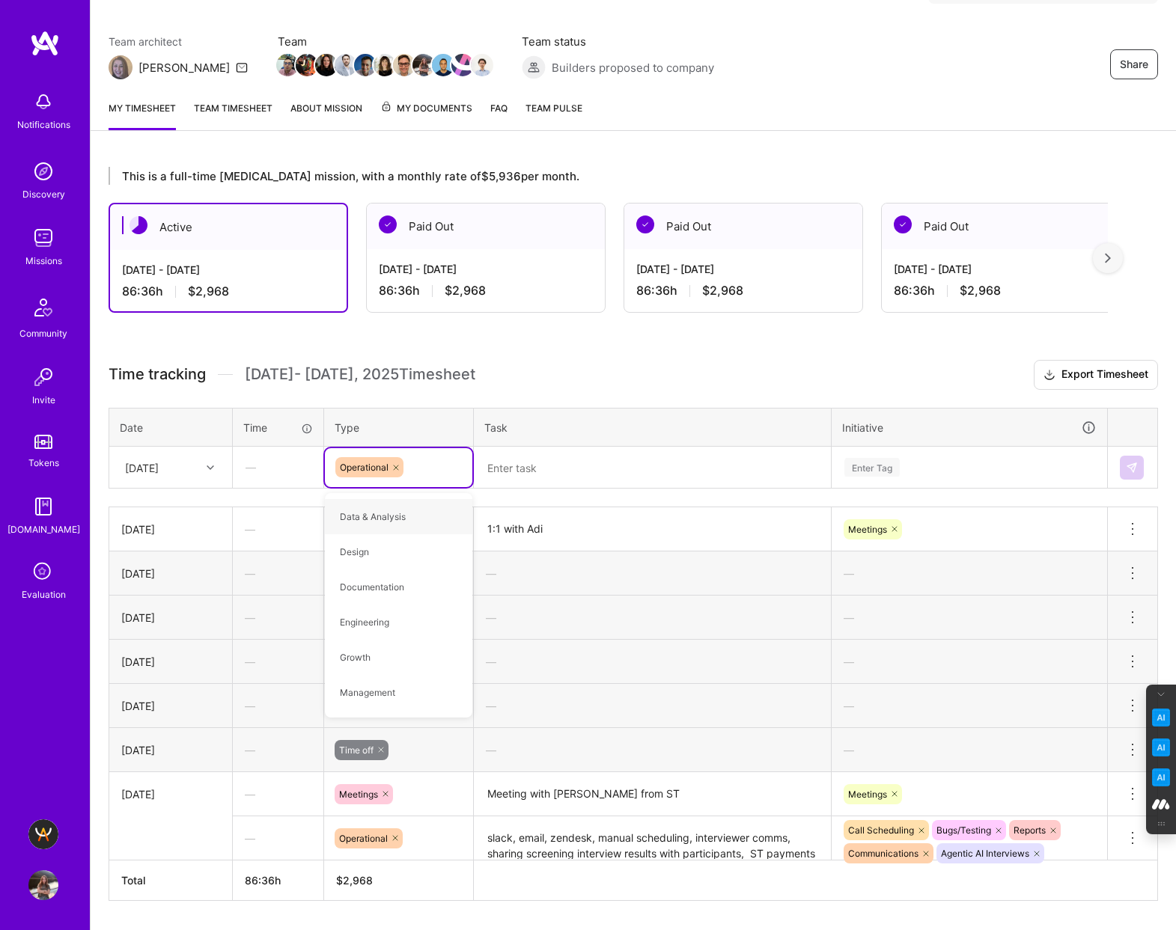
click at [538, 471] on textarea at bounding box center [652, 468] width 354 height 40
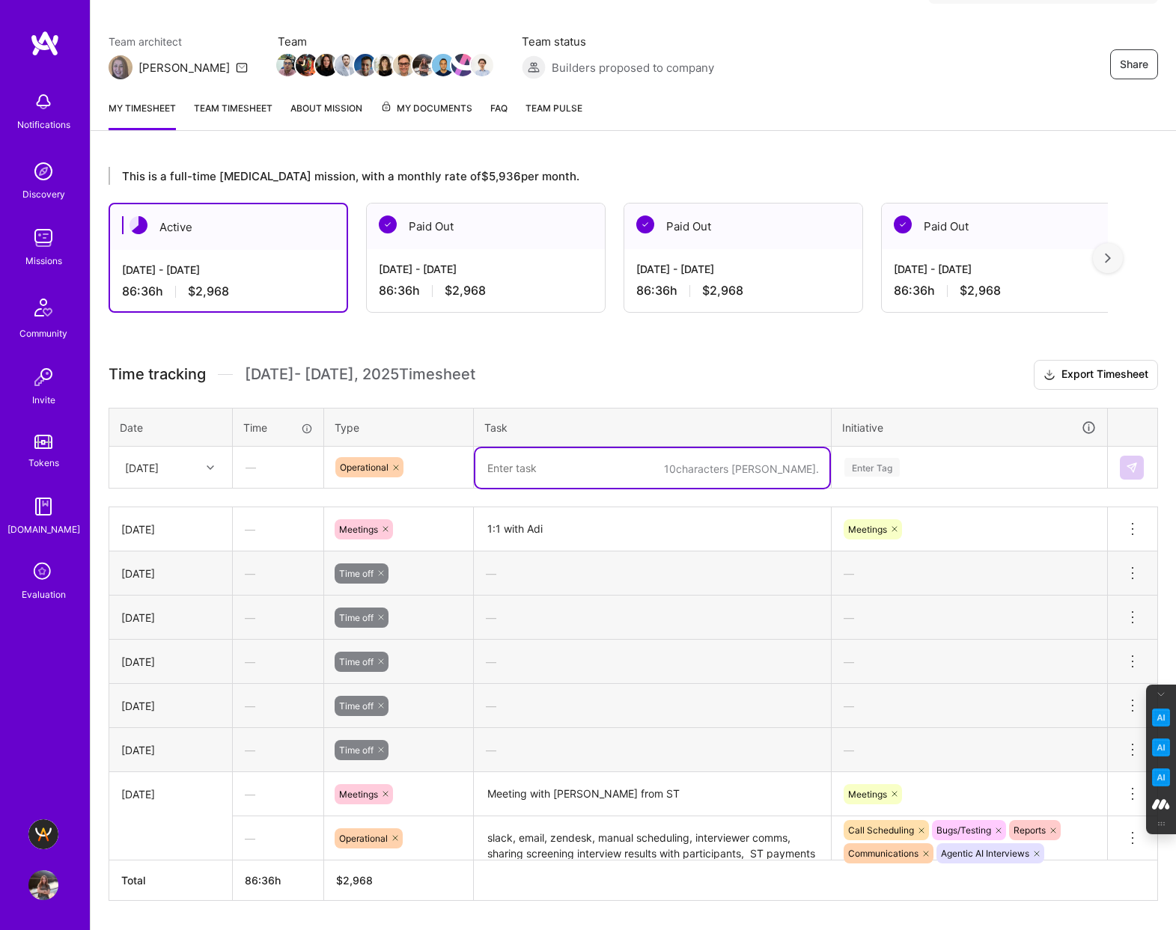
paste textarea "interviewer comms, slack, admin, emails, jira tickets, ST guidebook edits"
click at [489, 467] on textarea "interviewer comms, slack, admin, emails, jira tickets, ST guidebook edits" at bounding box center [652, 475] width 354 height 55
click at [581, 471] on textarea "Interviewer comms, slack, admin, emails, jira tickets, ST guidebook edits" at bounding box center [652, 475] width 354 height 55
click at [756, 464] on textarea "Interviewer comms (calendar settings, payments, call scheduling), slack, admin,…" at bounding box center [652, 475] width 354 height 55
click at [570, 511] on textarea "Interviewer comms (calendar settings, payments, call re/scheduling), slack, adm…" at bounding box center [652, 483] width 354 height 71
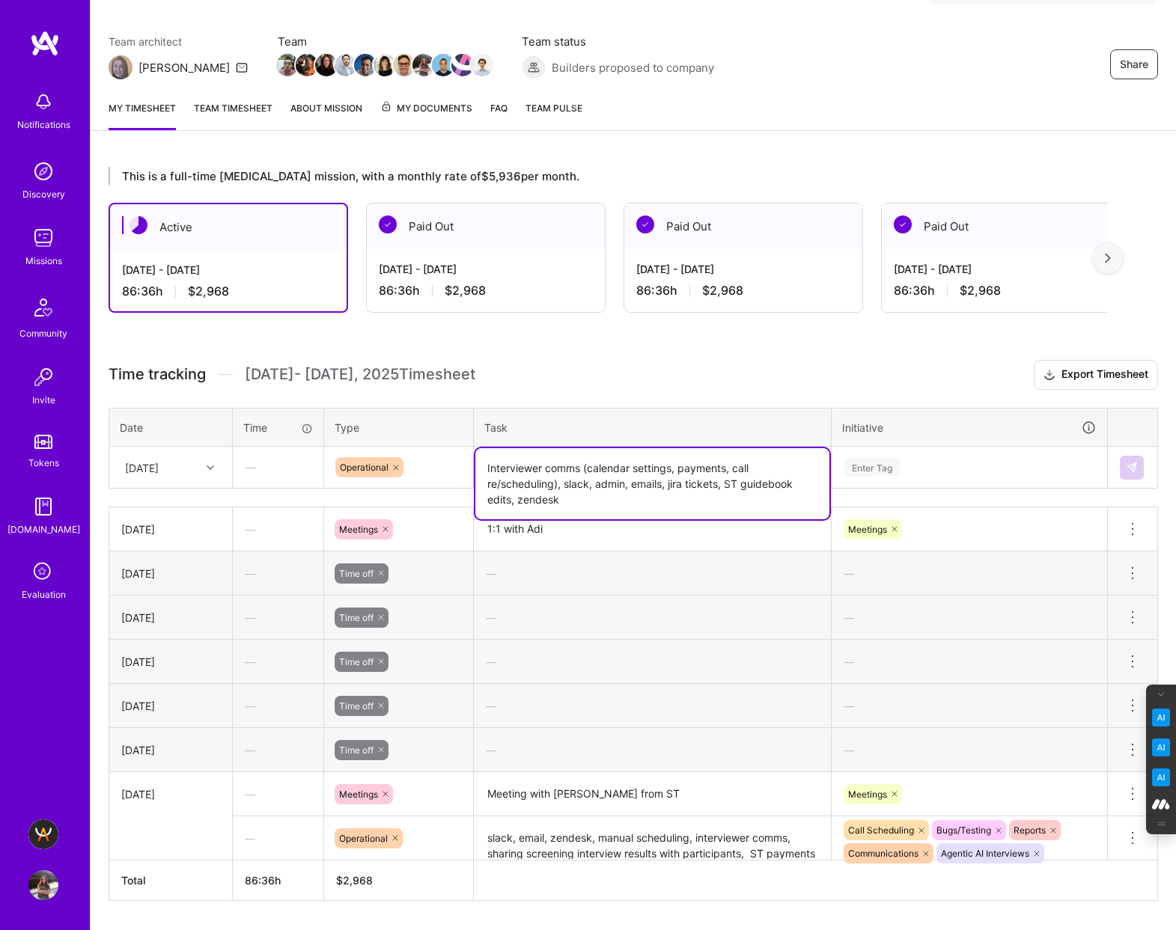
click at [511, 498] on textarea "Interviewer comms (calendar settings, payments, call re/scheduling), slack, adm…" at bounding box center [652, 483] width 354 height 71
click at [638, 499] on textarea "Interviewer comms (calendar settings, payments, call re/scheduling), slack, adm…" at bounding box center [652, 483] width 354 height 71
type textarea "Interviewer comms (calendar settings, payments, call re/scheduling), slack, adm…"
click at [871, 465] on div "Enter Tag" at bounding box center [871, 467] width 55 height 23
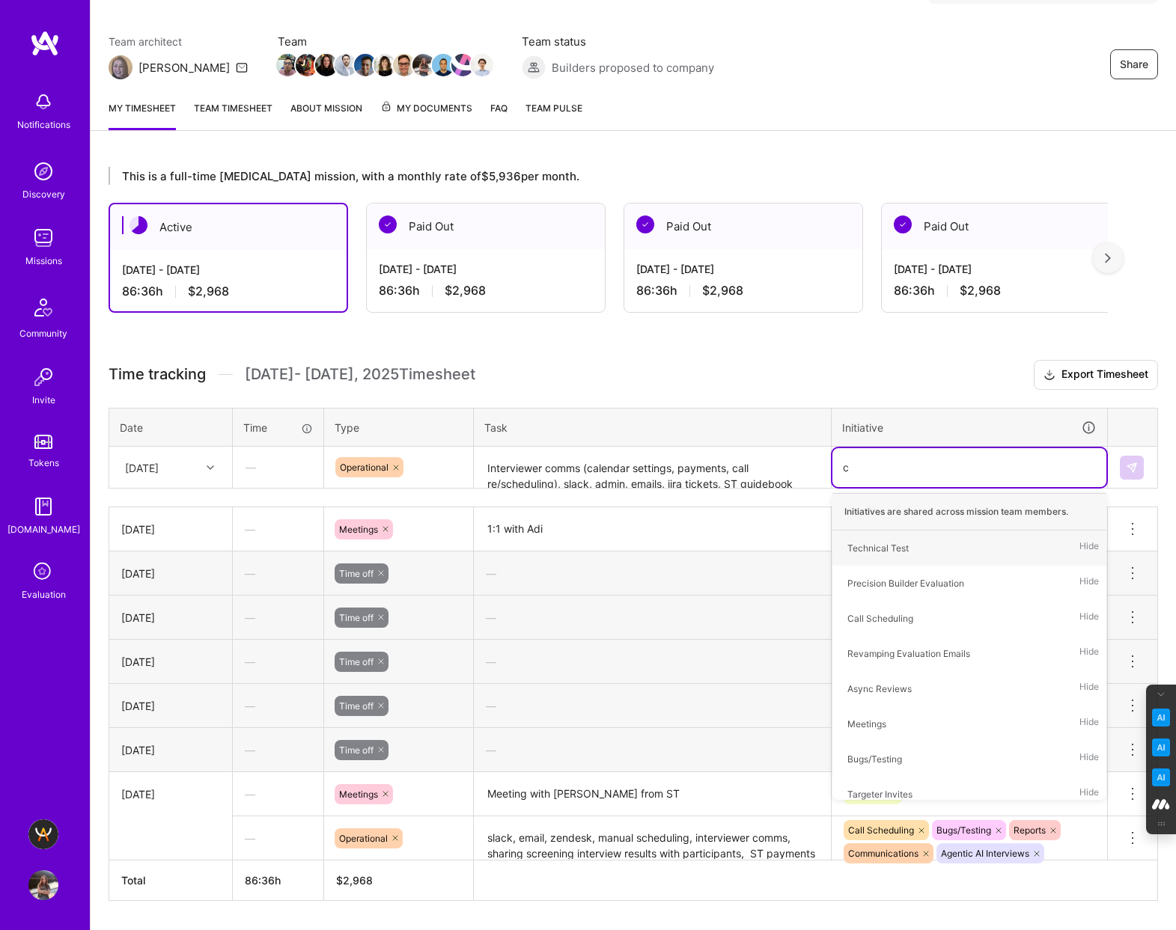
type input "co"
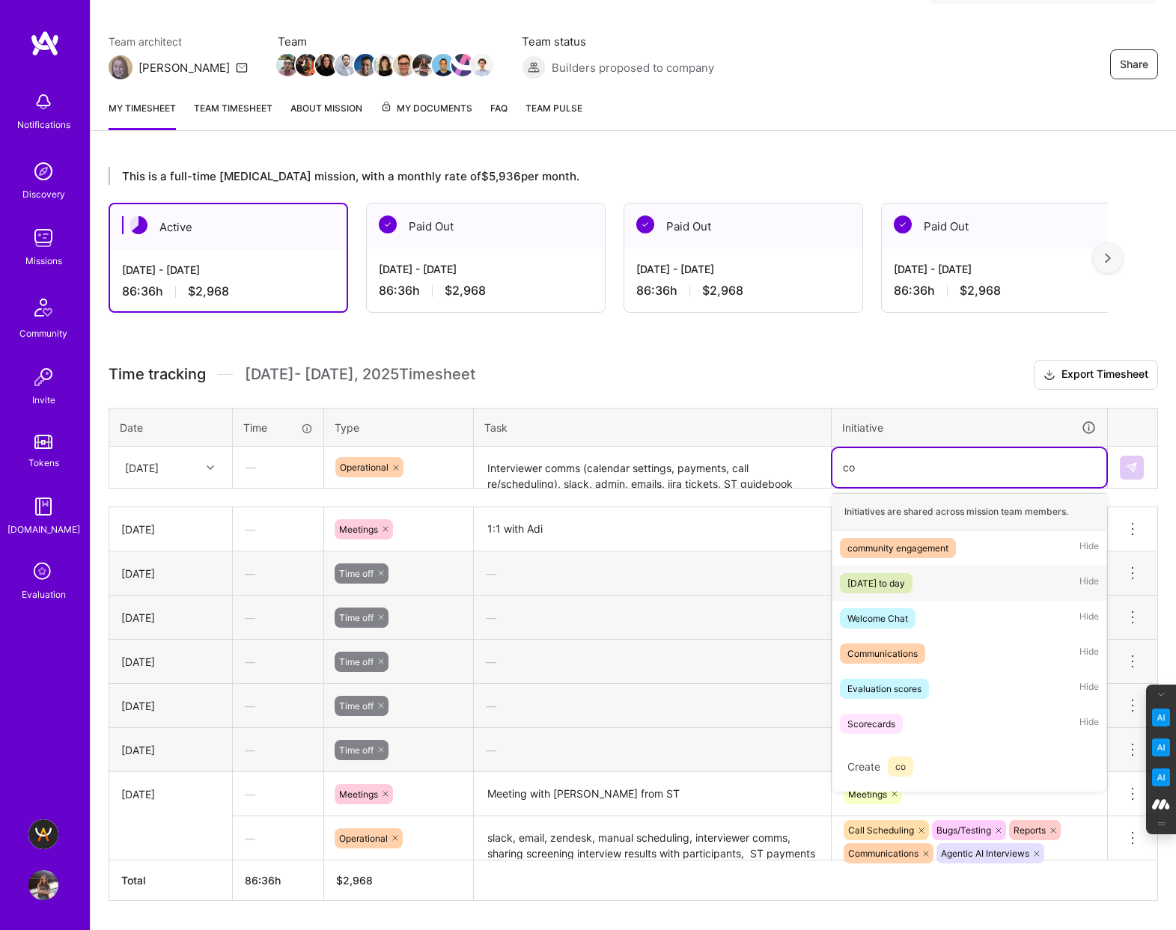
click at [905, 577] on div "[DATE] to day" at bounding box center [876, 583] width 58 height 16
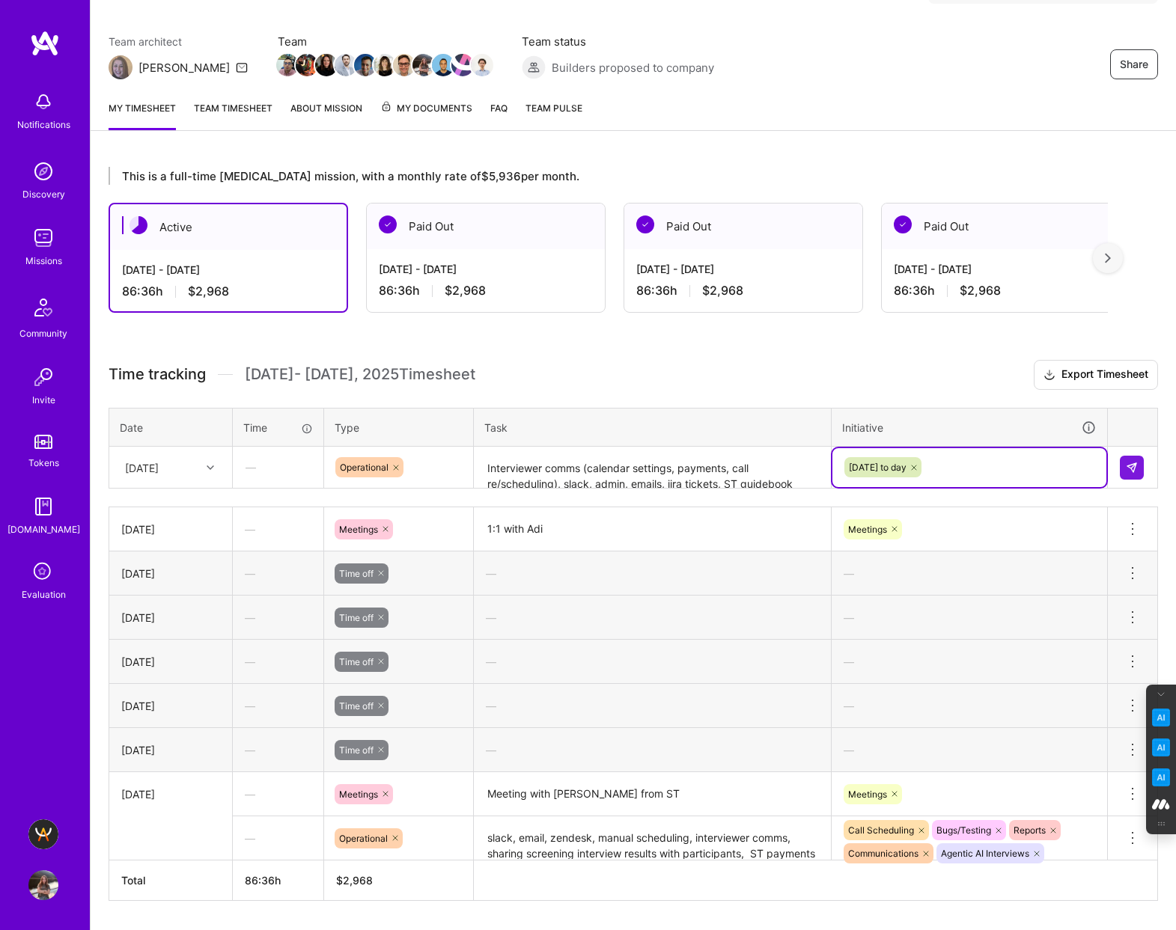
click at [736, 466] on textarea "Interviewer comms (calendar settings, payments, call re/scheduling), slack, adm…" at bounding box center [652, 468] width 354 height 40
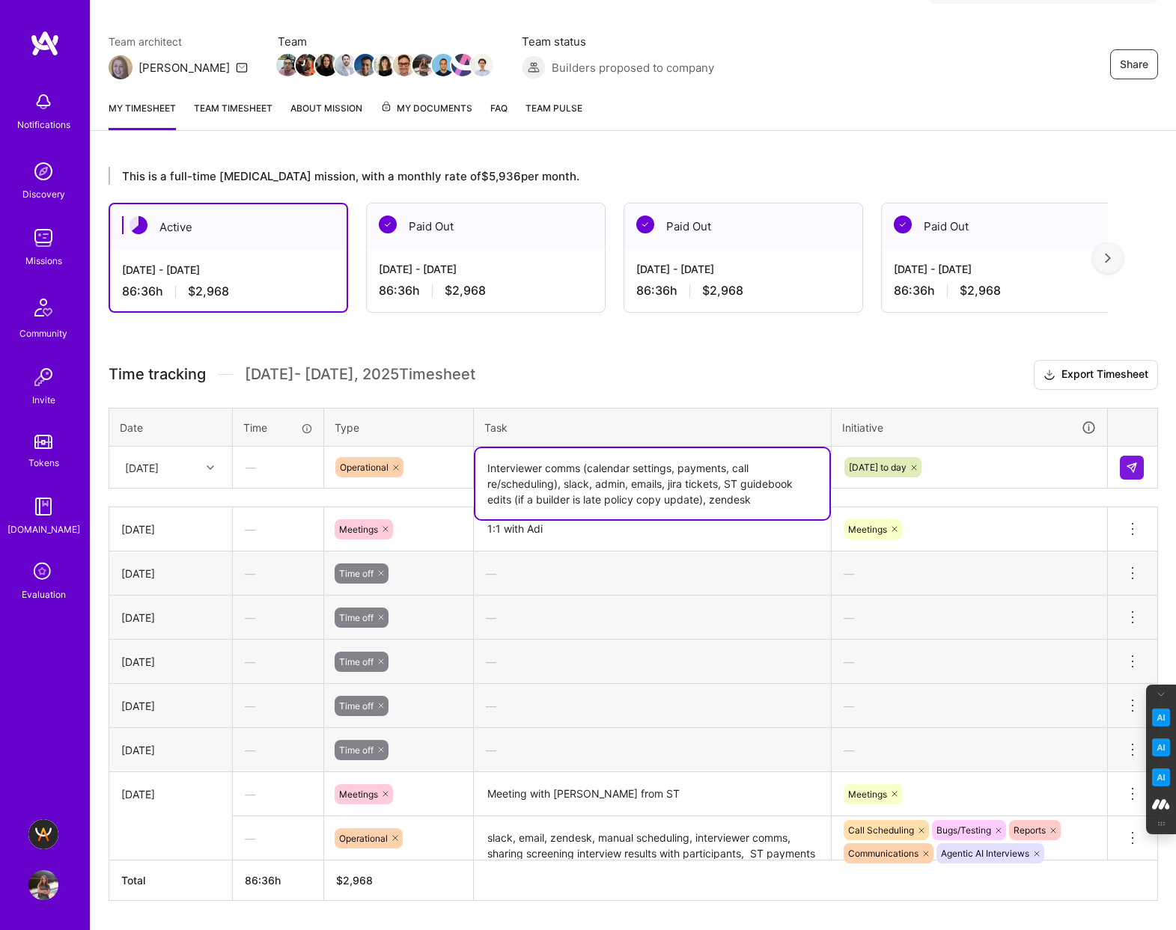
click at [1009, 460] on div "[DATE] to day" at bounding box center [969, 467] width 253 height 23
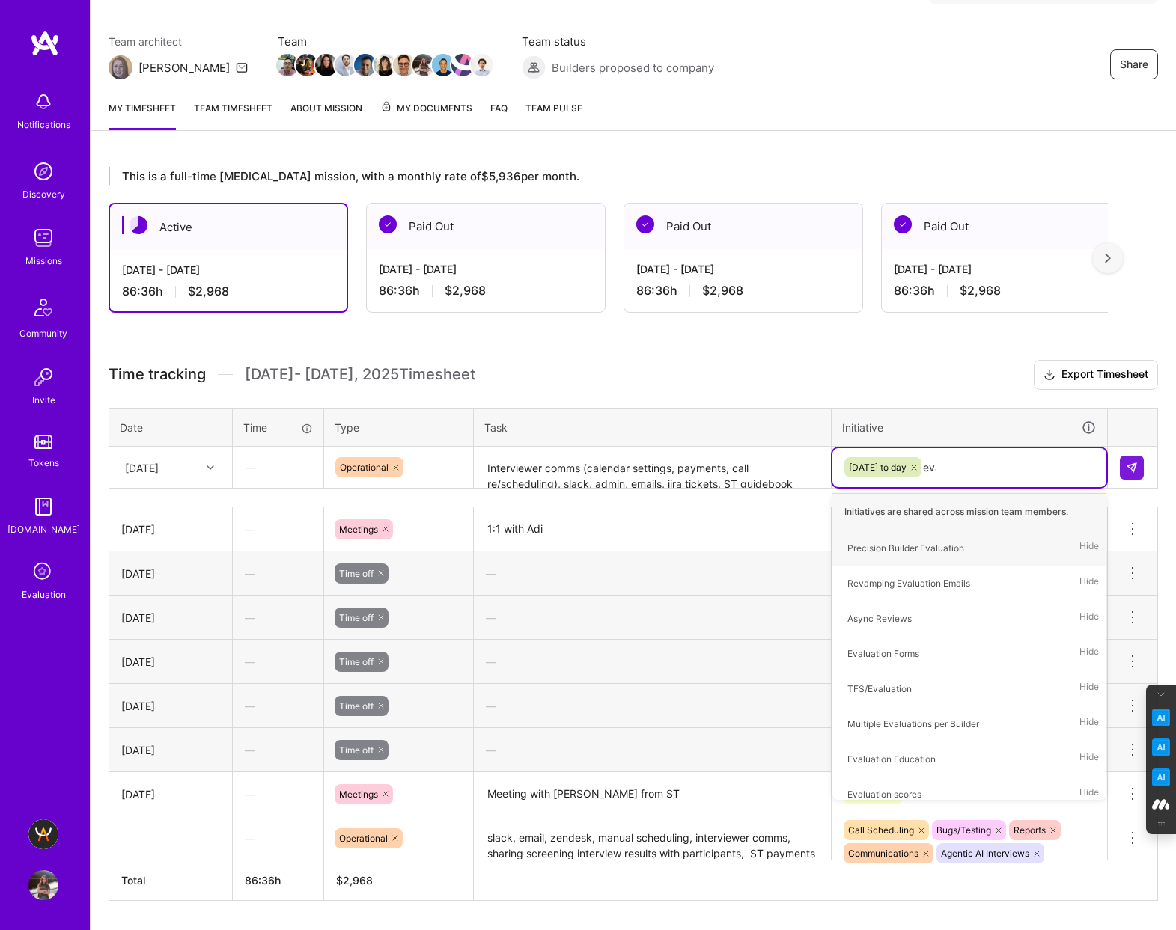
type input "eval"
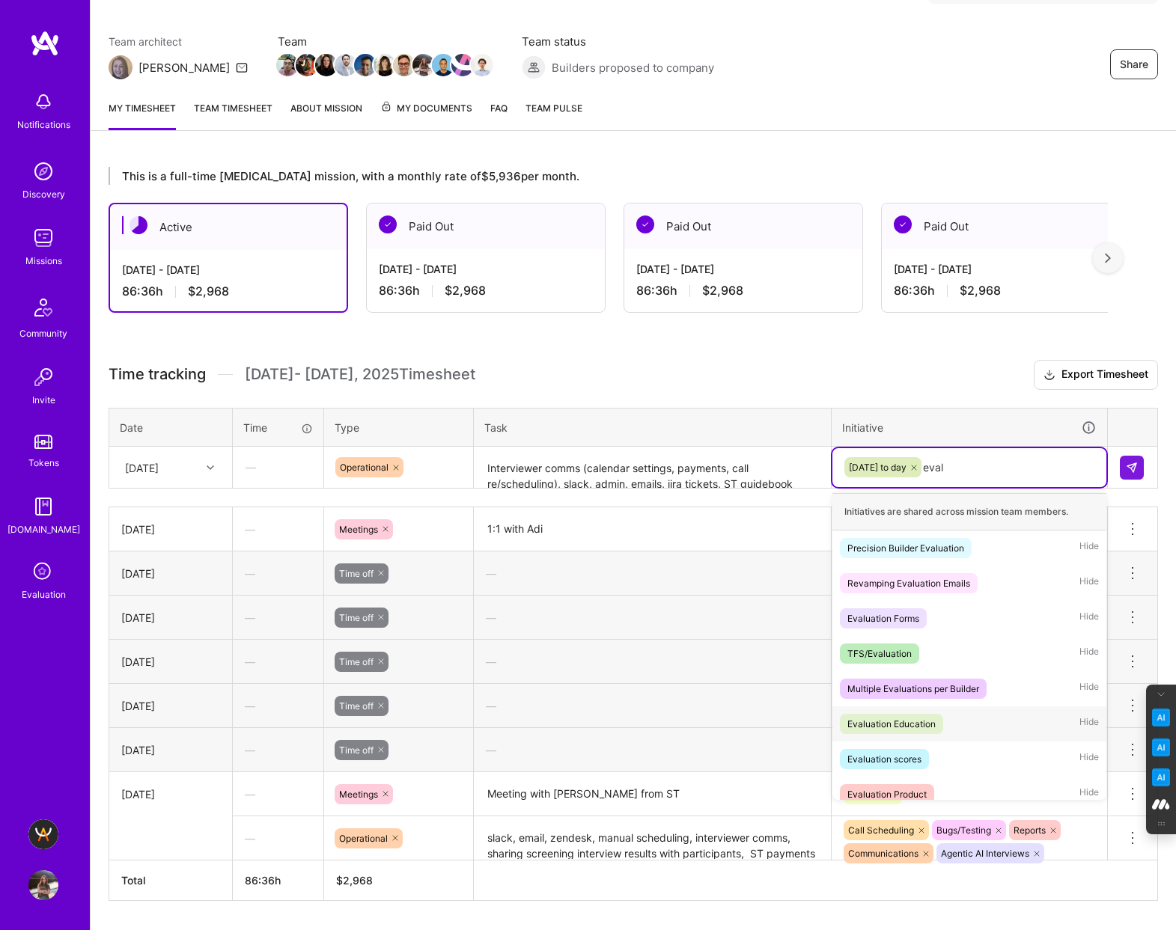
click at [899, 722] on div "Evaluation Education" at bounding box center [891, 724] width 88 height 16
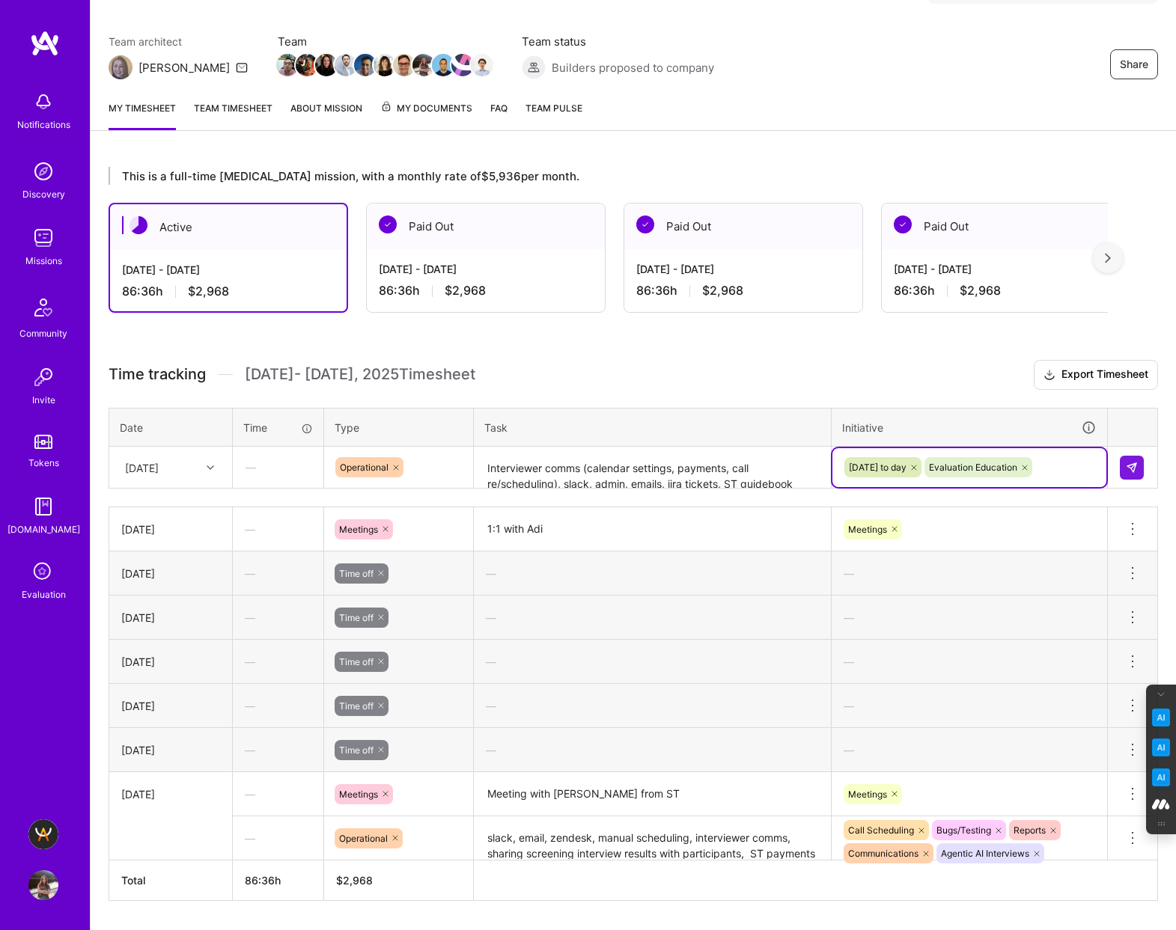
click at [738, 467] on textarea "Interviewer comms (calendar settings, payments, call re/scheduling), slack, adm…" at bounding box center [652, 468] width 354 height 40
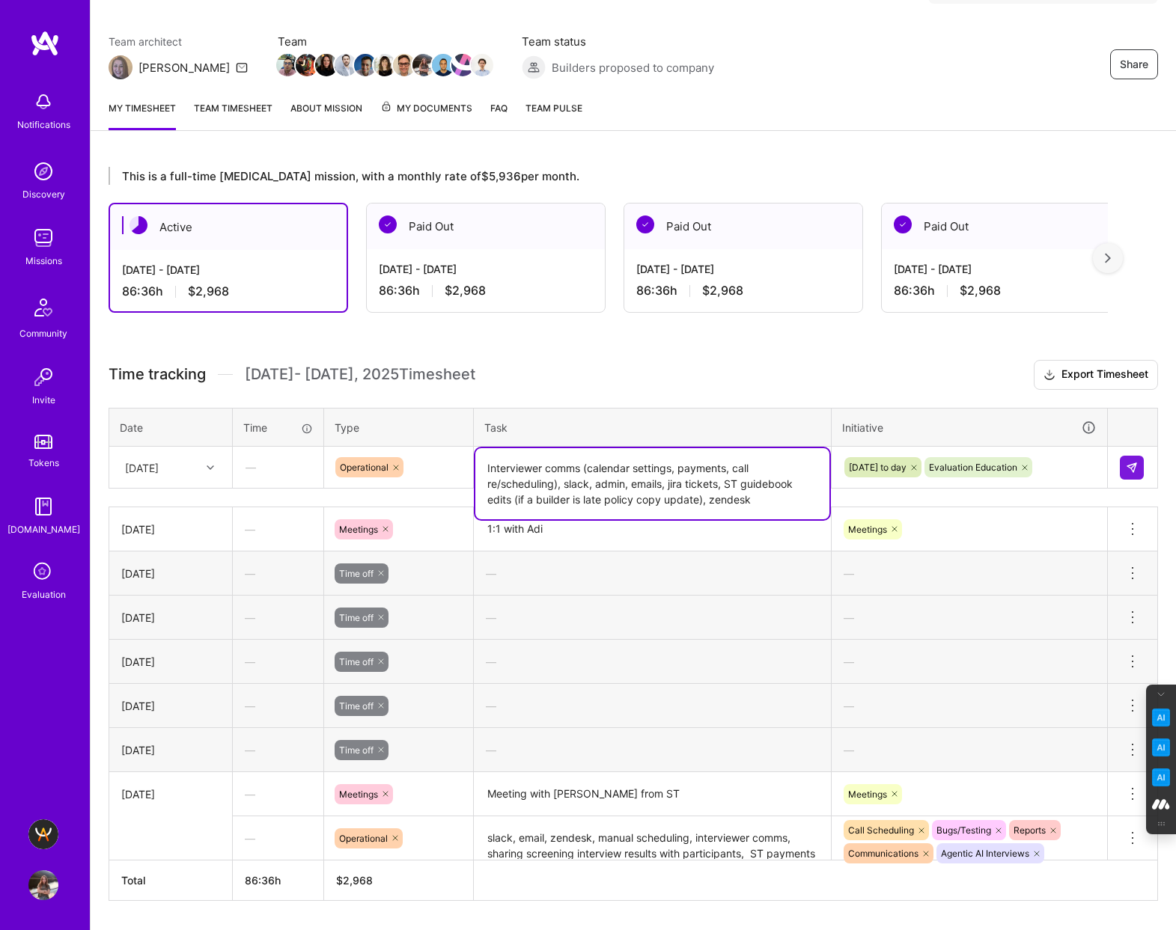
click at [1083, 460] on div "[DATE] to day Evaluation Education" at bounding box center [969, 467] width 253 height 23
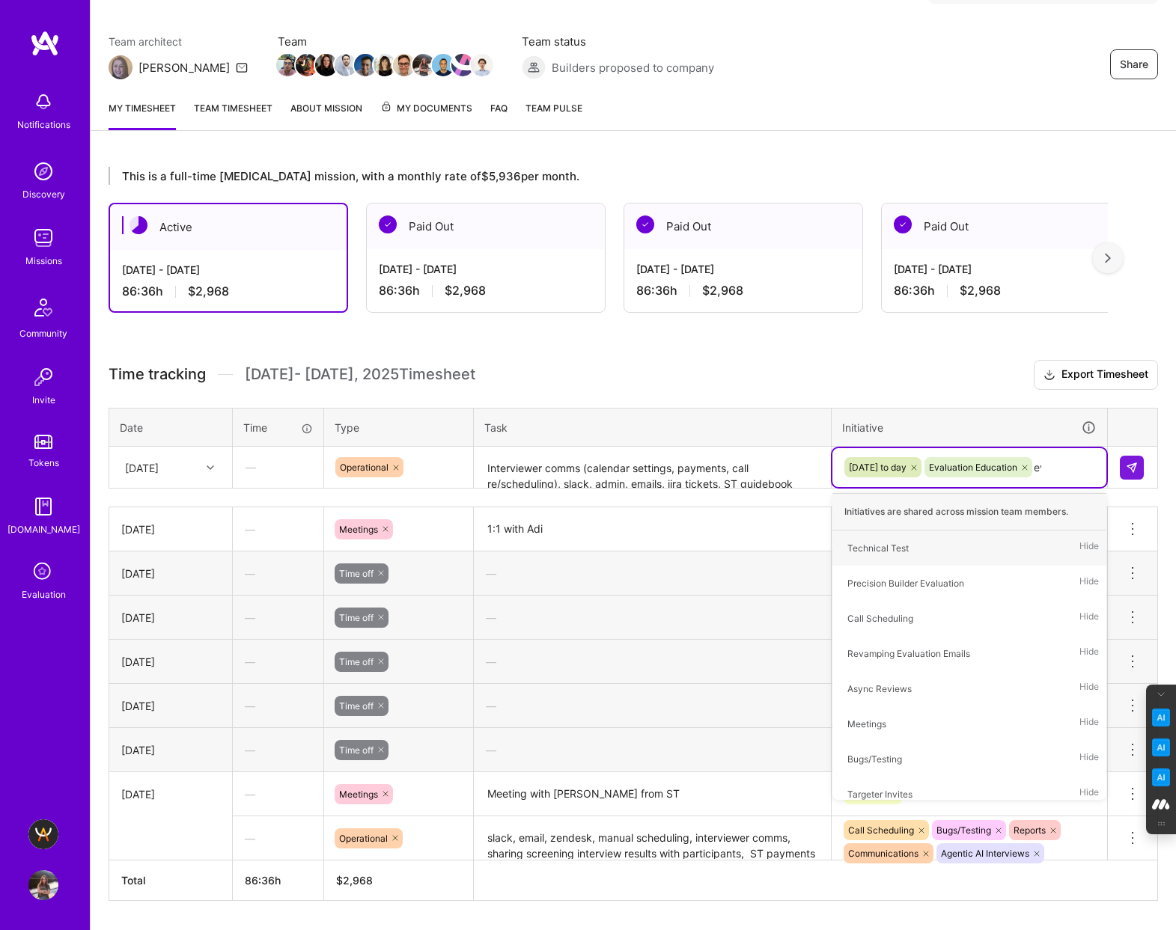
type input "eval"
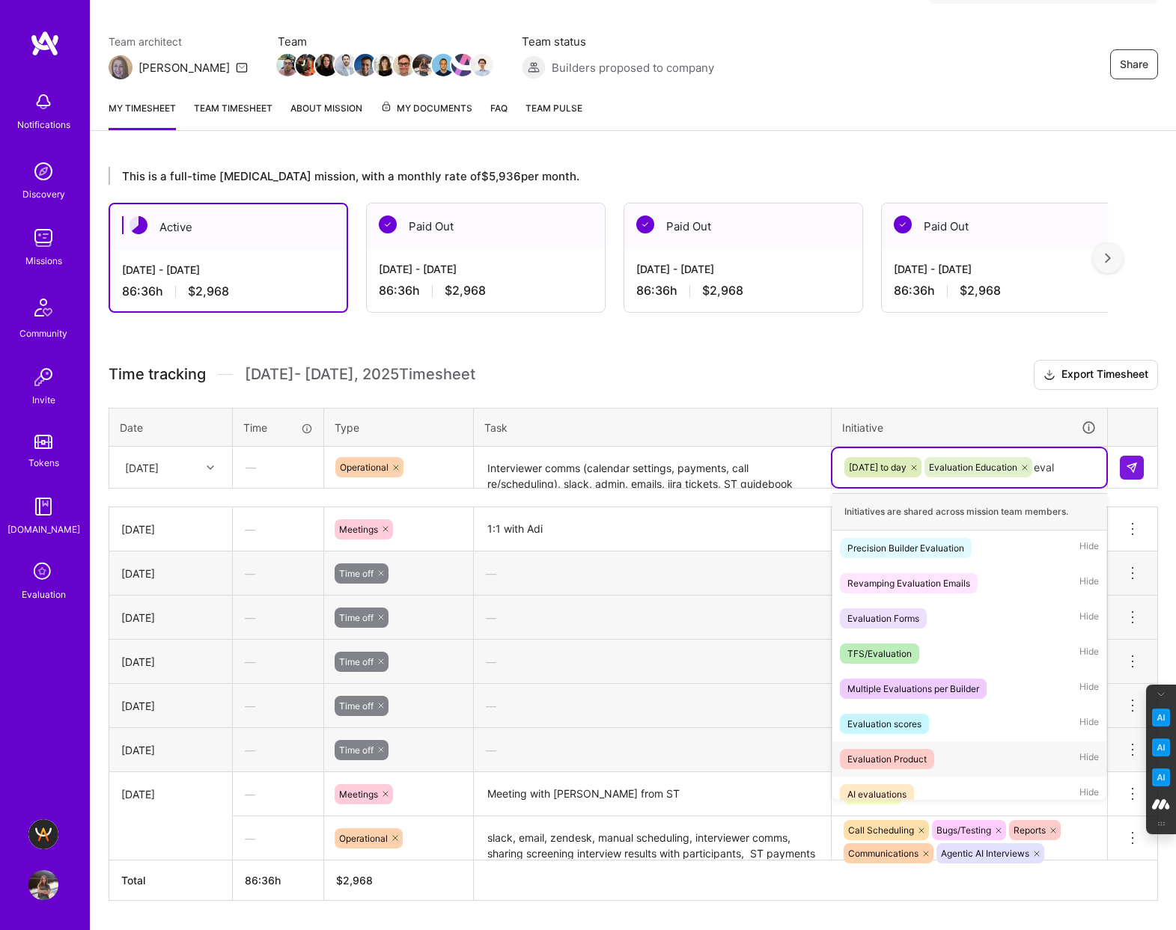
click at [911, 754] on div "Evaluation Product" at bounding box center [886, 759] width 79 height 16
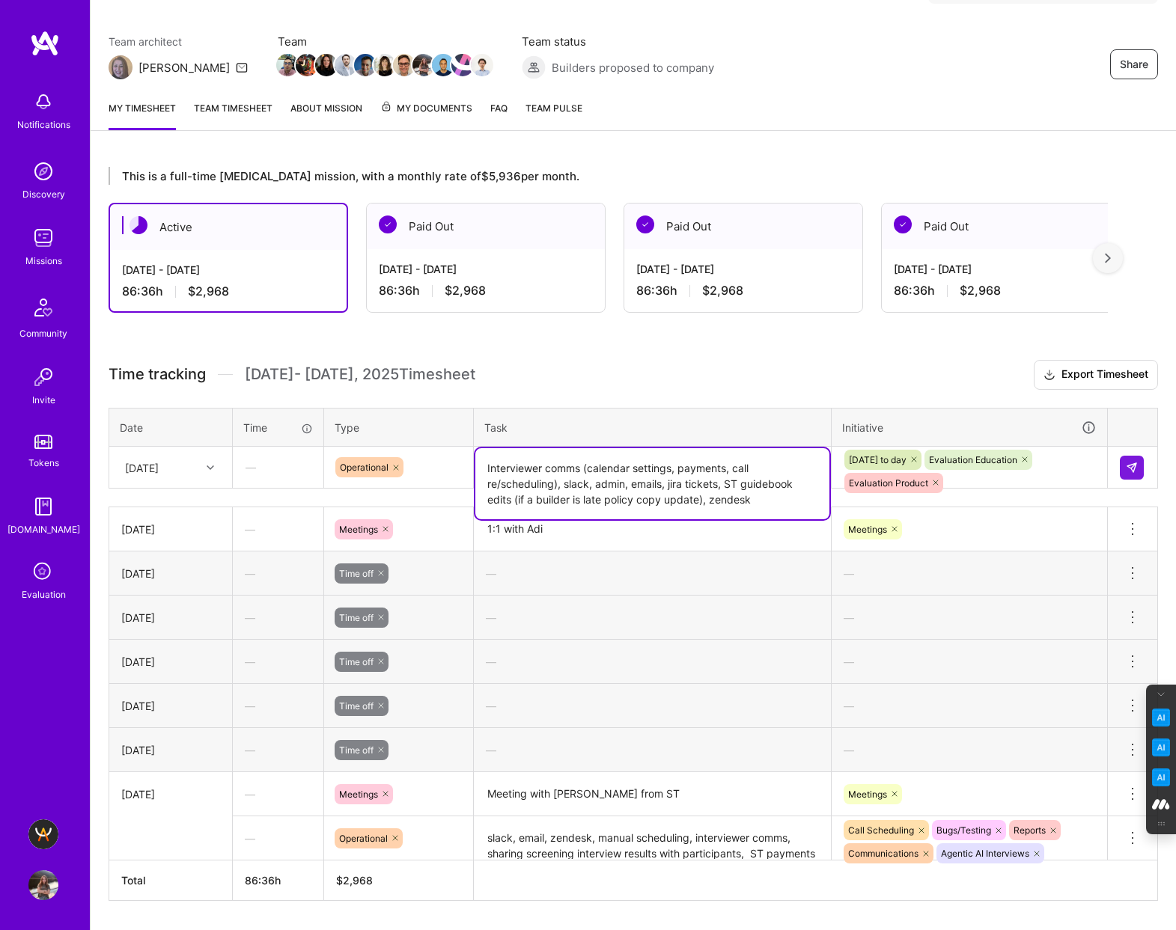
click at [707, 470] on textarea "Interviewer comms (calendar settings, payments, call re/scheduling), slack, adm…" at bounding box center [652, 483] width 354 height 71
click at [1002, 475] on div "[DATE] to day Evaluation Education Evaluation Product" at bounding box center [969, 471] width 253 height 46
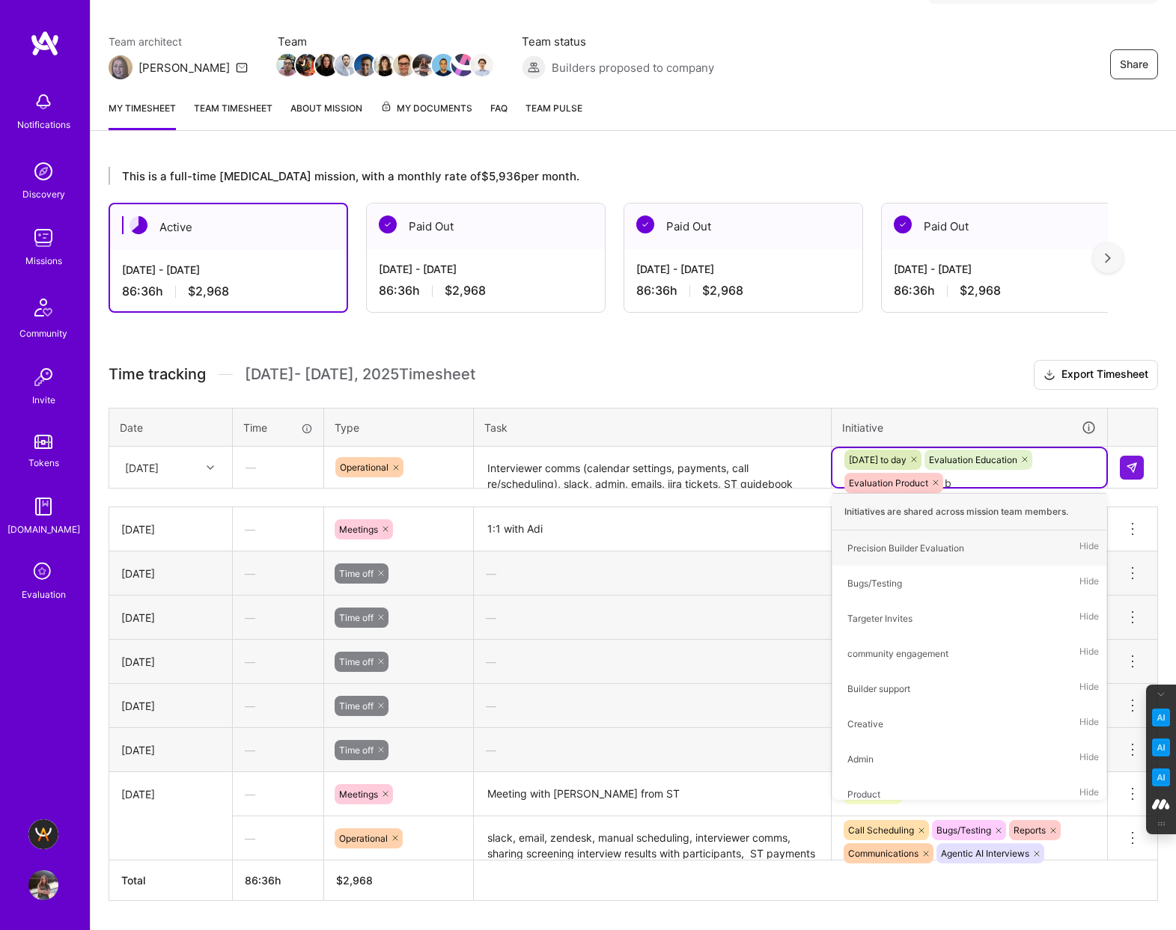
type input "bu"
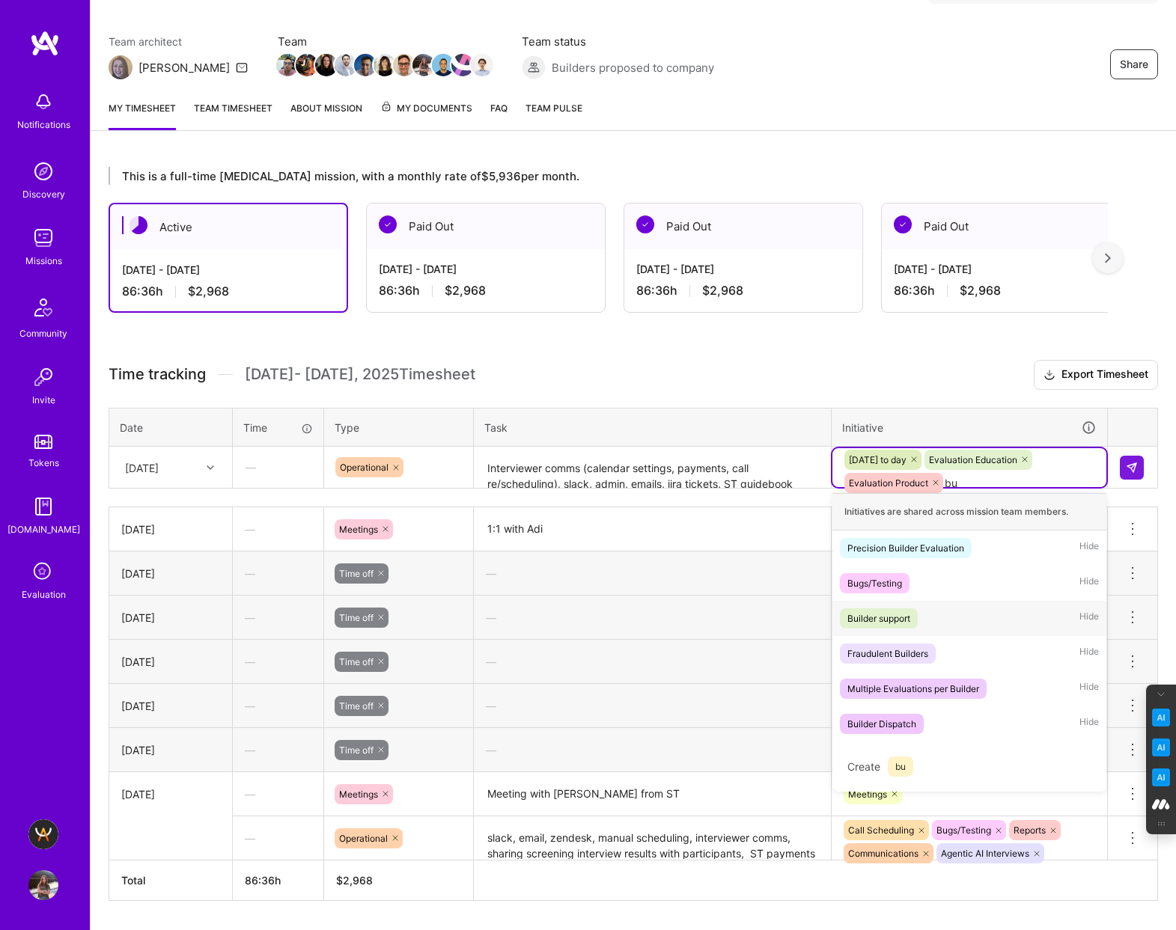
click at [895, 619] on div "Builder support" at bounding box center [878, 619] width 63 height 16
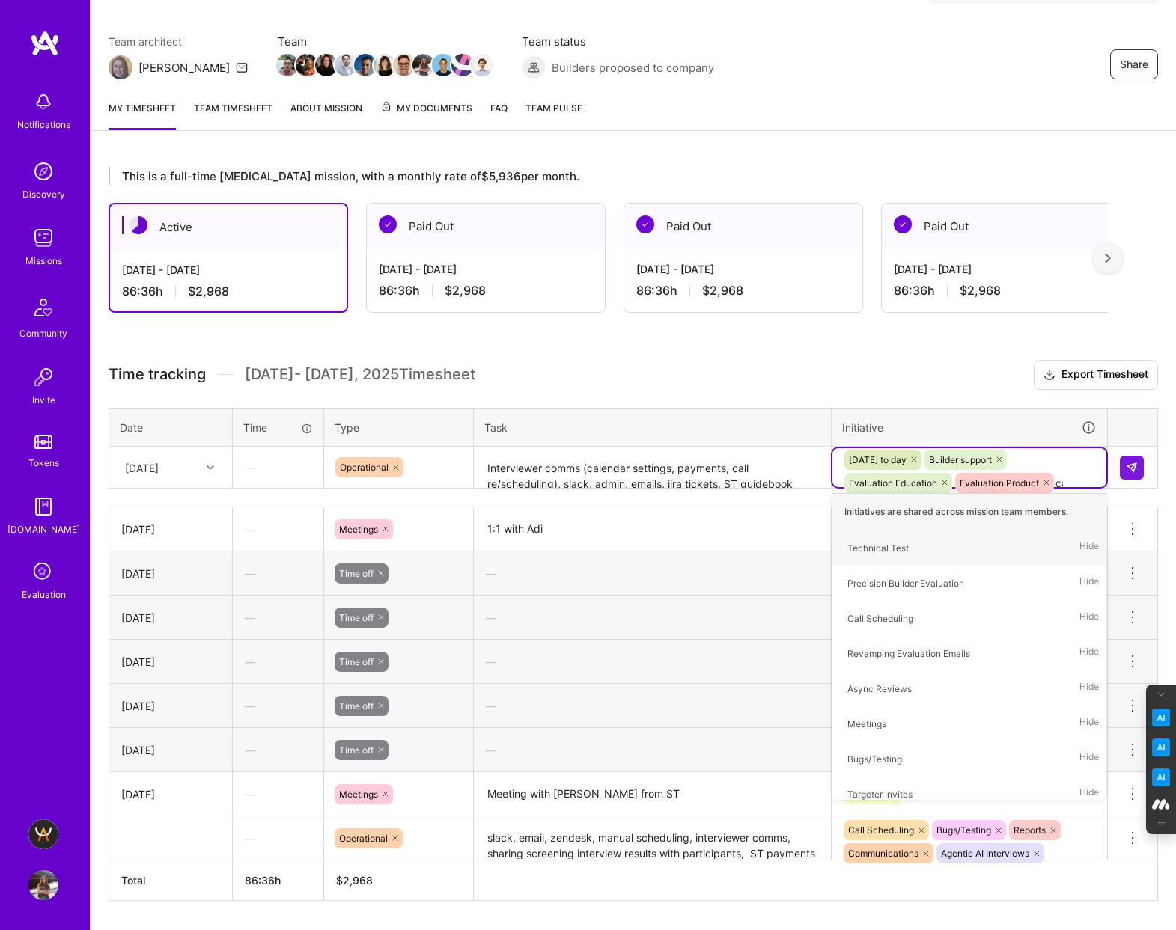
type input "cal"
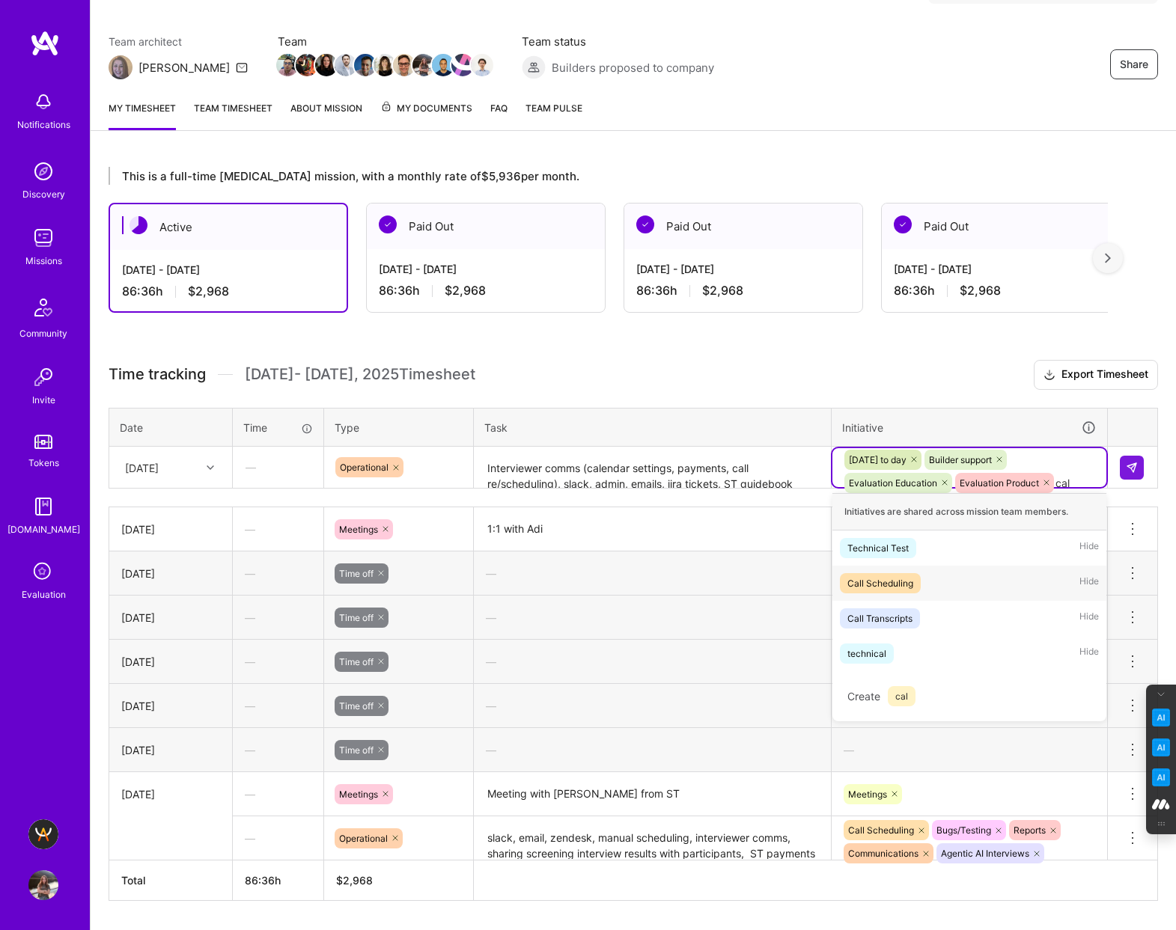
click at [875, 584] on div "Call Scheduling" at bounding box center [880, 583] width 66 height 16
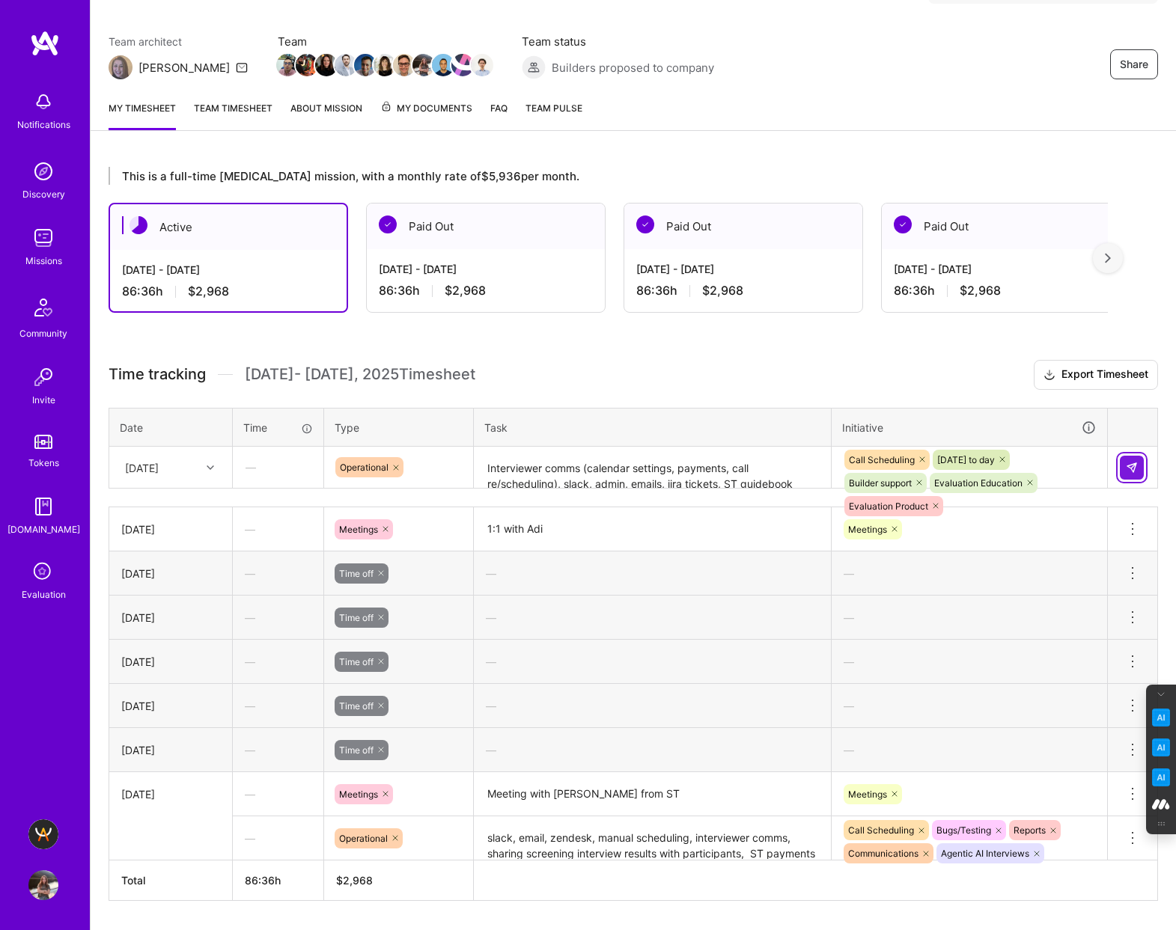
click at [1134, 468] on img at bounding box center [1131, 468] width 12 height 12
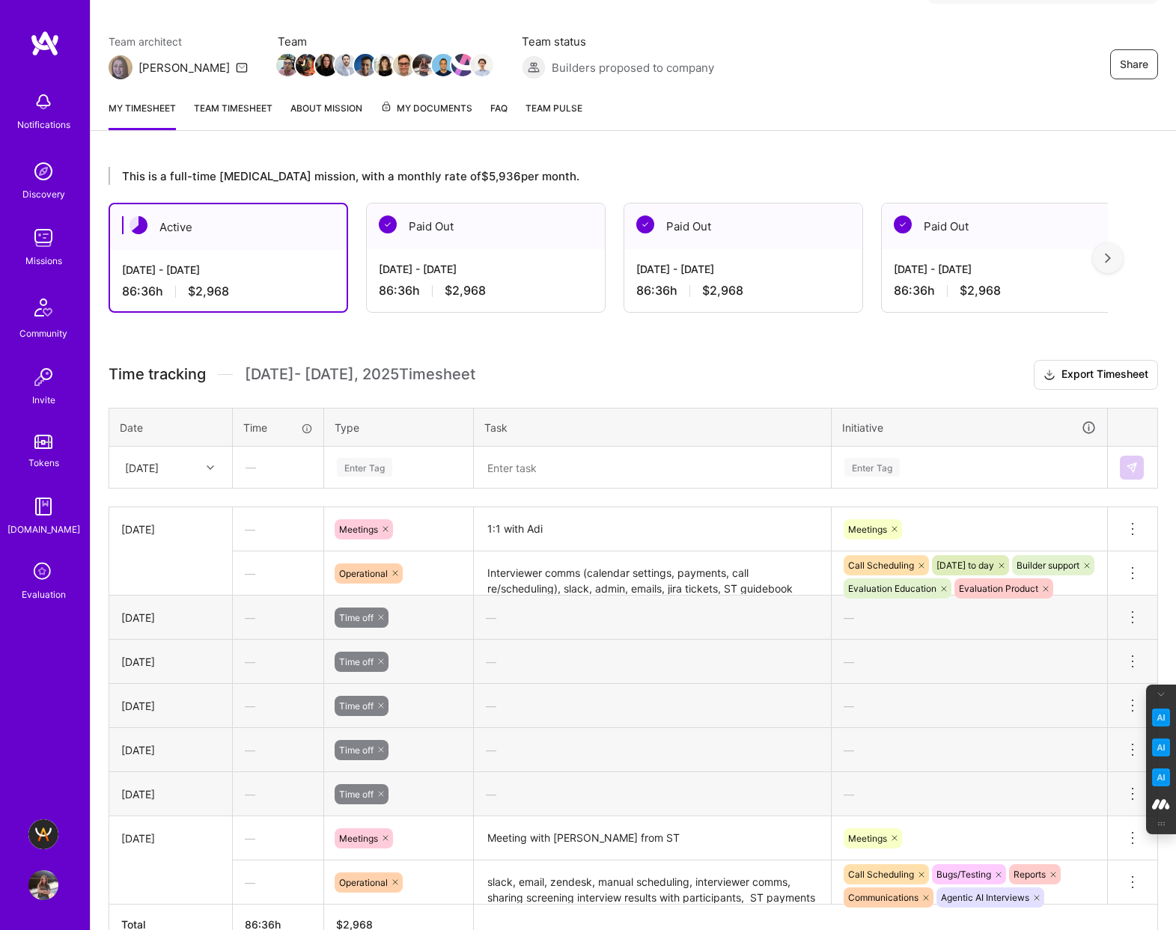
click at [32, 884] on img at bounding box center [43, 885] width 30 height 30
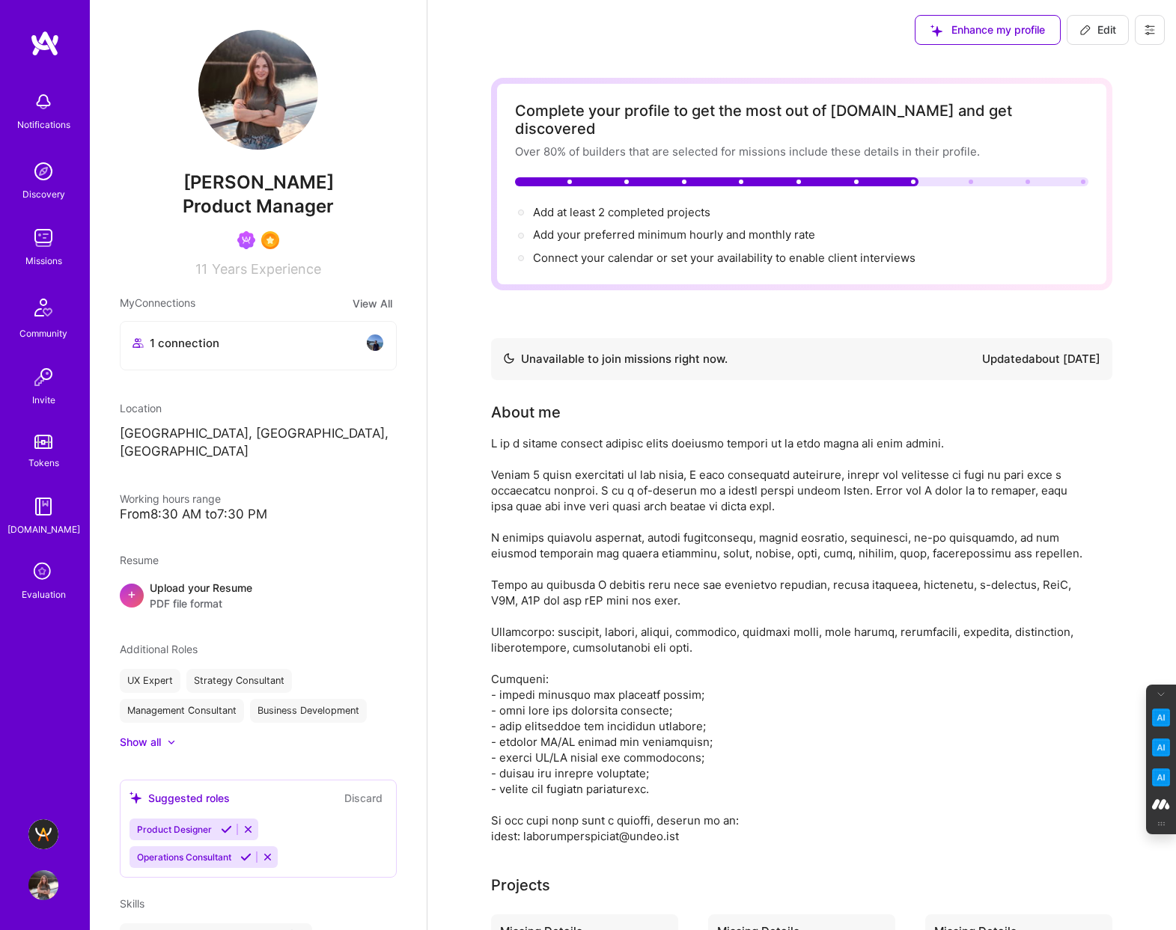
click at [1150, 31] on icon at bounding box center [1149, 30] width 9 height 2
click at [1101, 142] on button "Log Out" at bounding box center [1108, 140] width 112 height 38
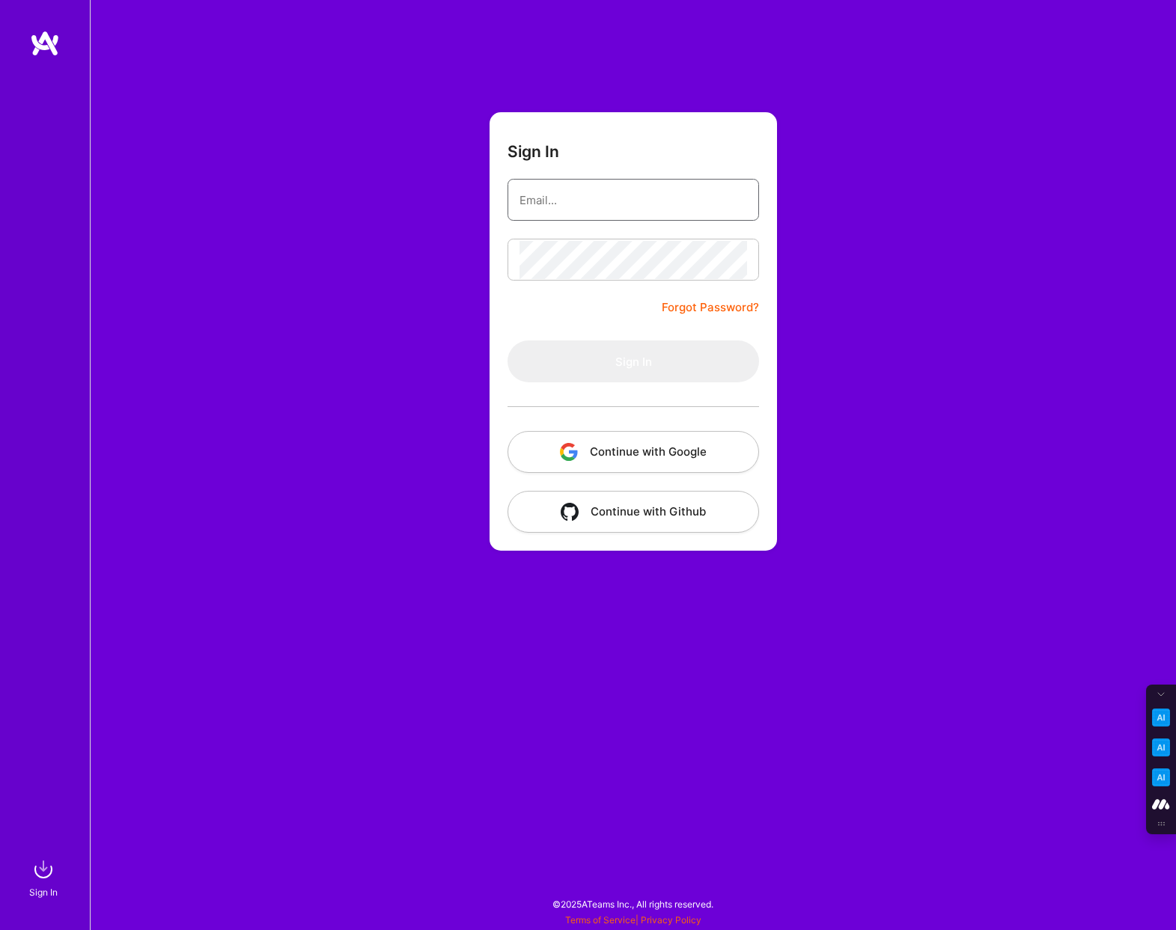
click at [543, 189] on input "email" at bounding box center [632, 200] width 227 height 38
type input "[PERSON_NAME][EMAIL_ADDRESS][DOMAIN_NAME]"
click at [652, 448] on button "Continue with Google" at bounding box center [632, 452] width 251 height 42
